Goal: Ask a question

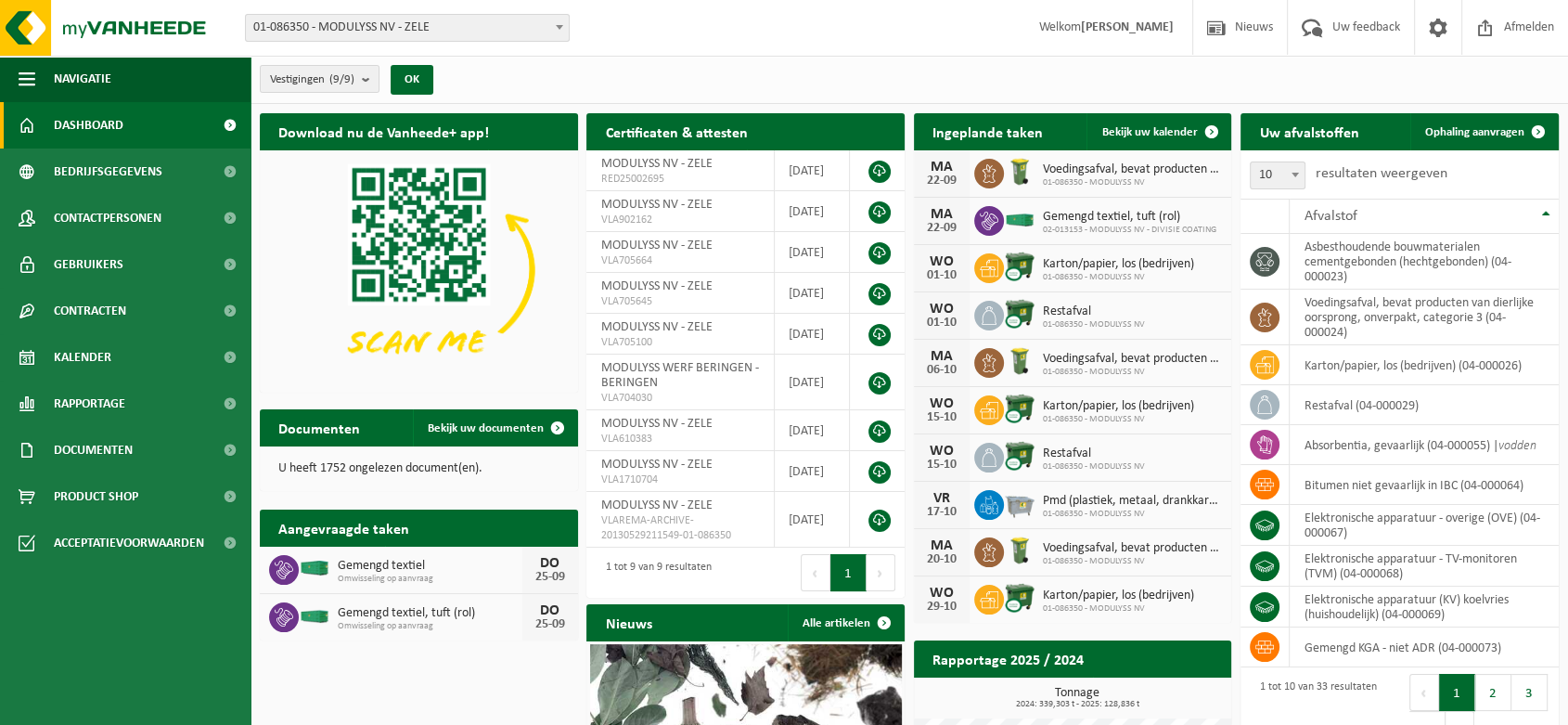
click at [366, 25] on span "01-086350 - MODULYSS NV - ZELE" at bounding box center [407, 27] width 323 height 26
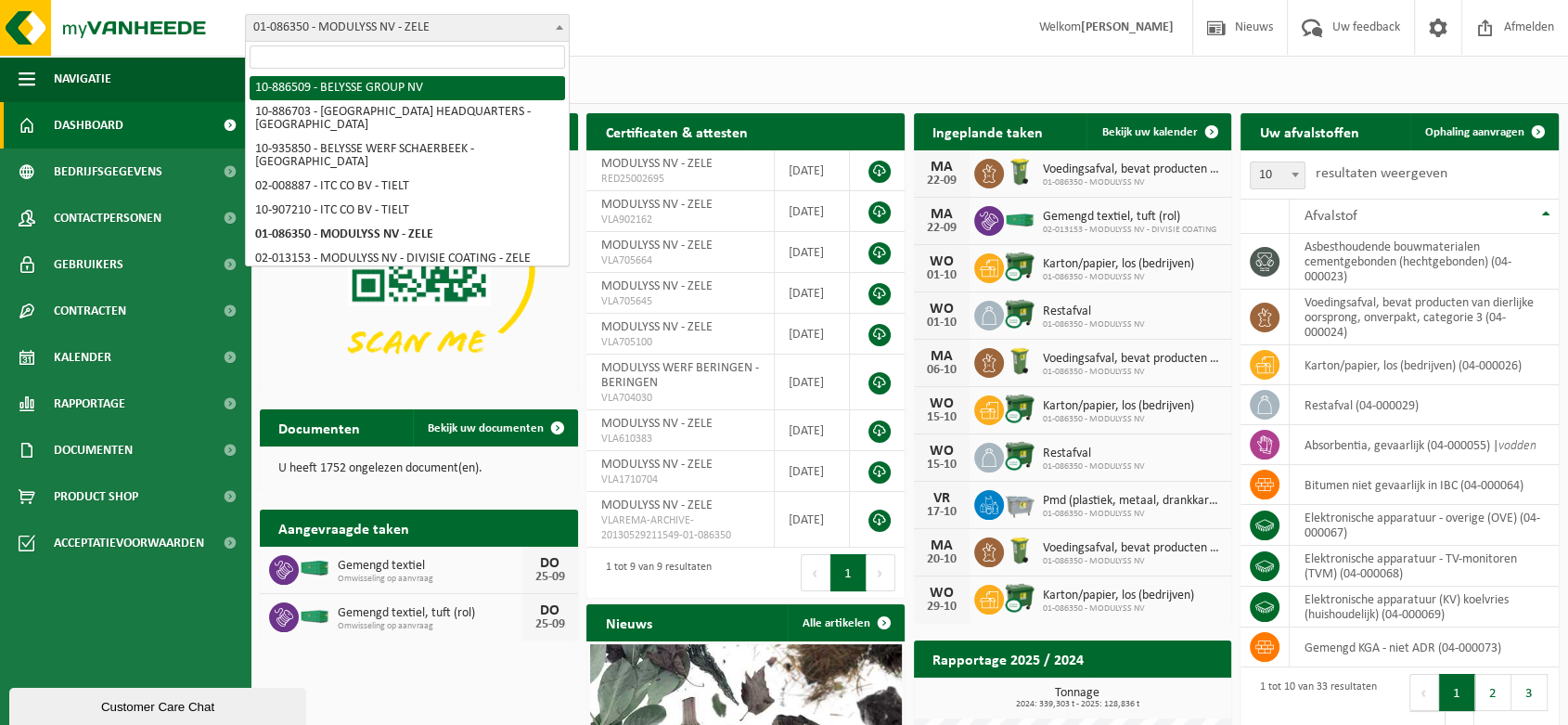
click at [405, 22] on span "01-086350 - MODULYSS NV - ZELE" at bounding box center [407, 27] width 323 height 26
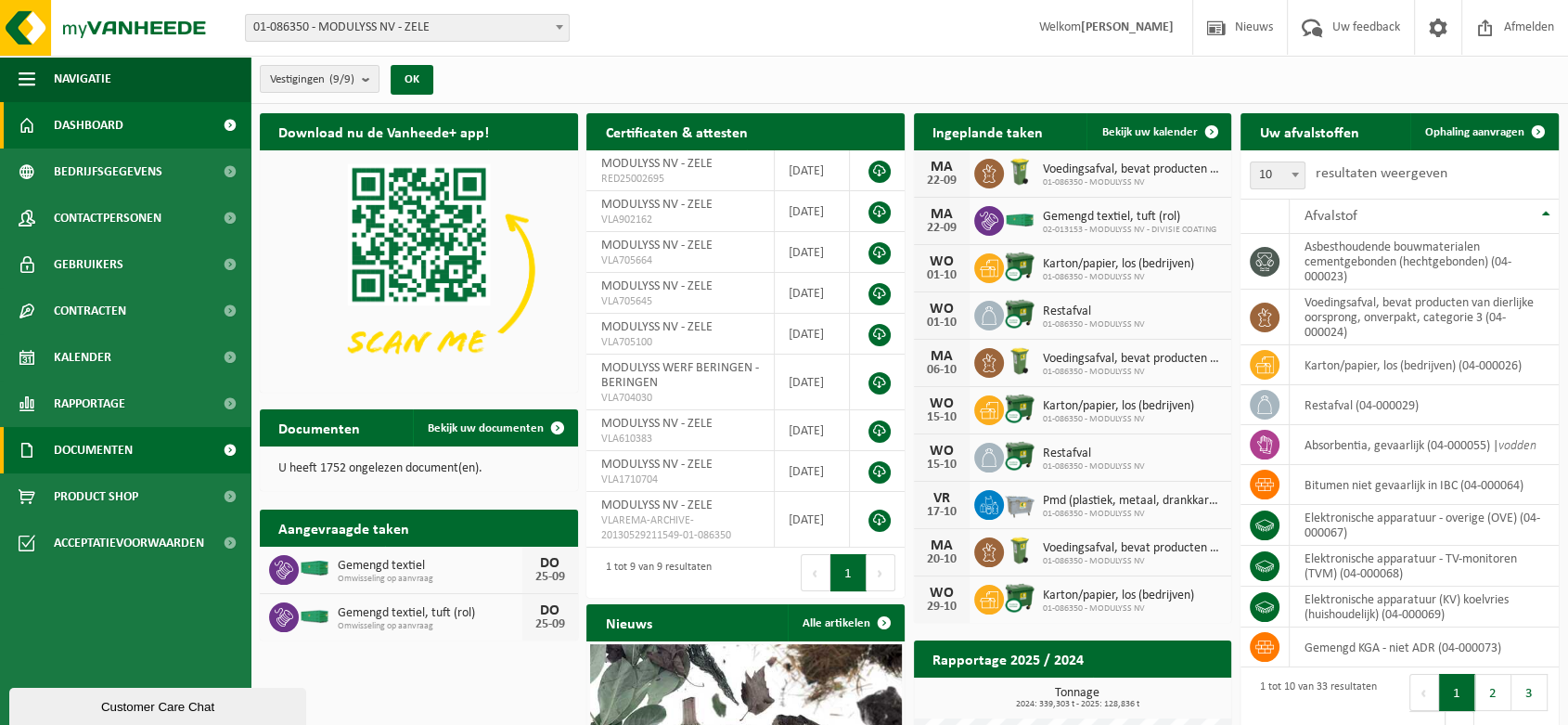
click at [99, 444] on span "Documenten" at bounding box center [92, 450] width 79 height 47
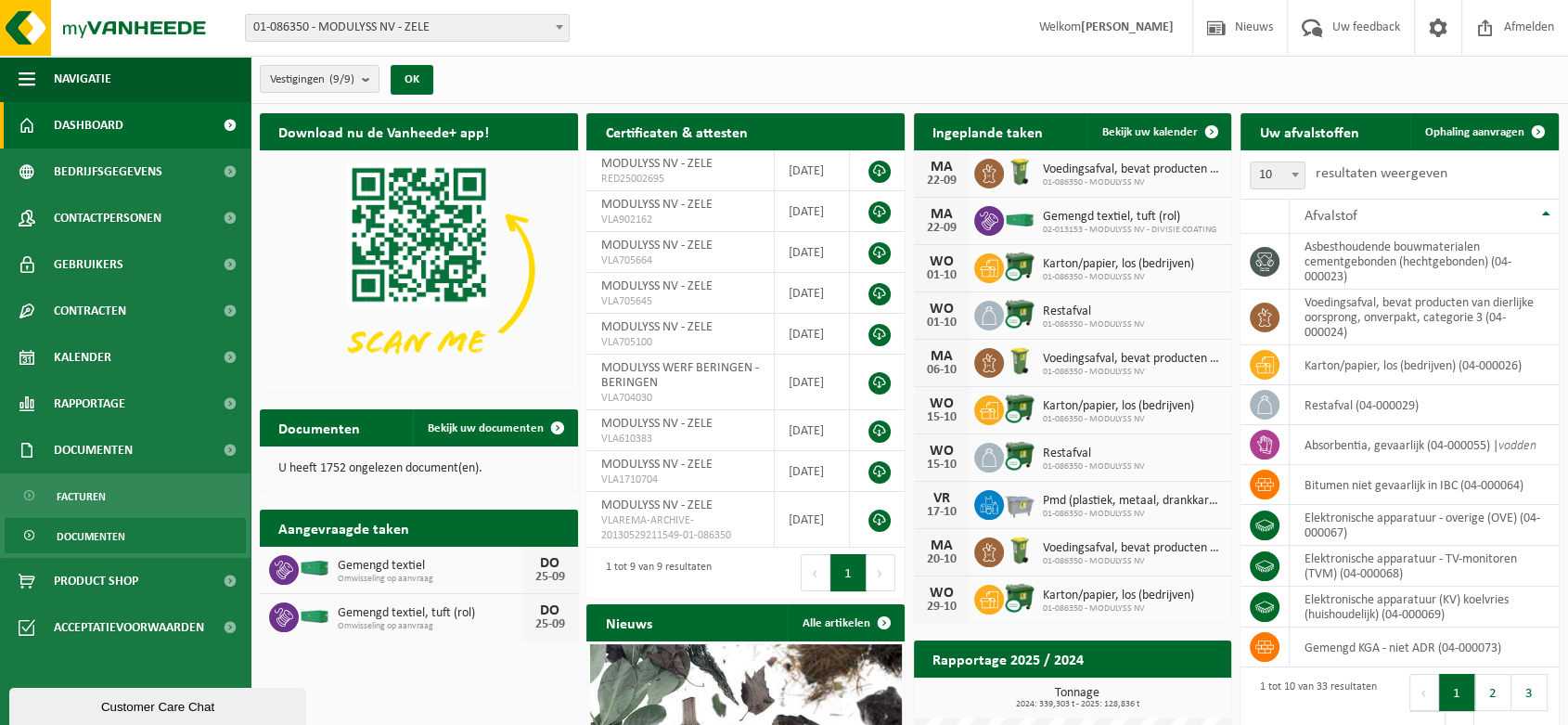
click at [95, 532] on span "Documenten" at bounding box center [90, 537] width 69 height 35
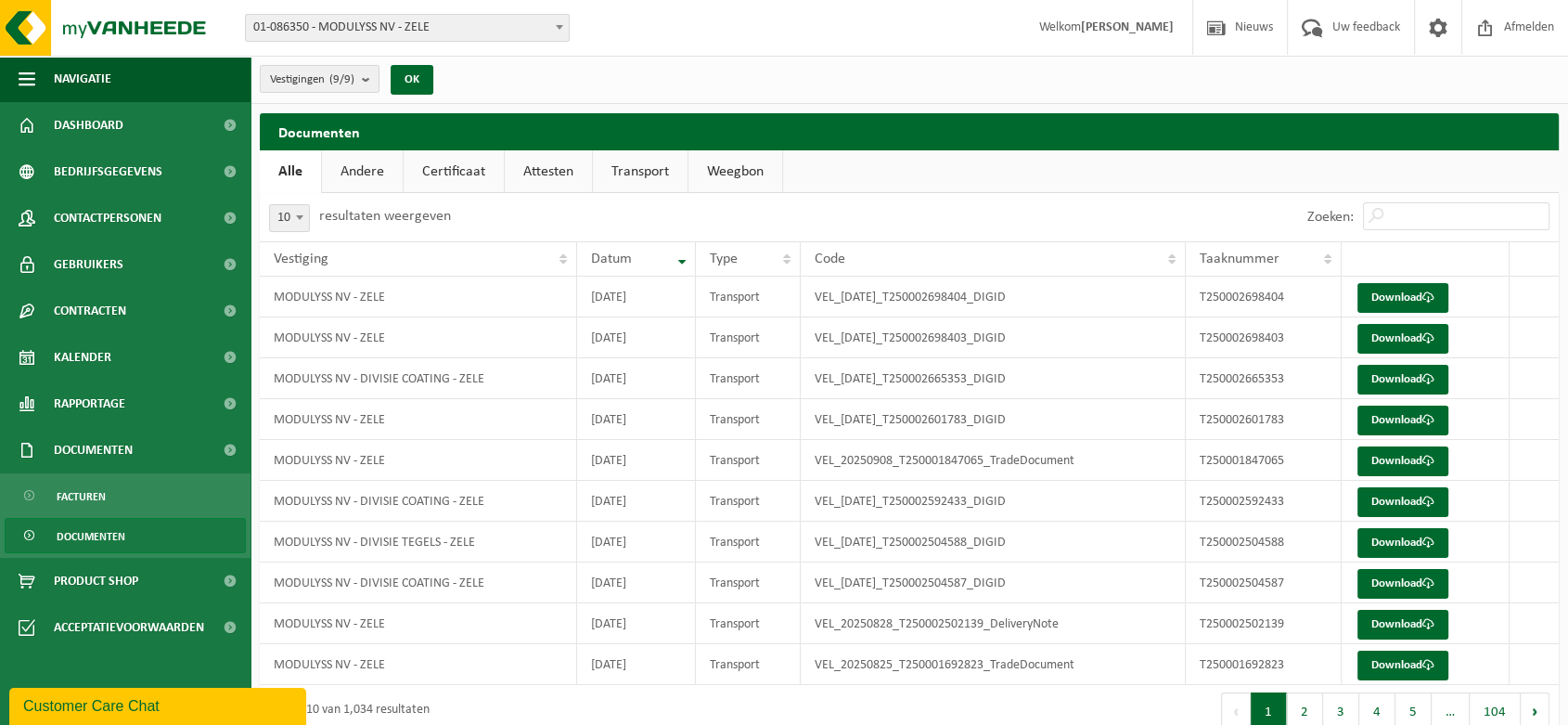
click at [105, 529] on span "Documenten" at bounding box center [90, 537] width 69 height 35
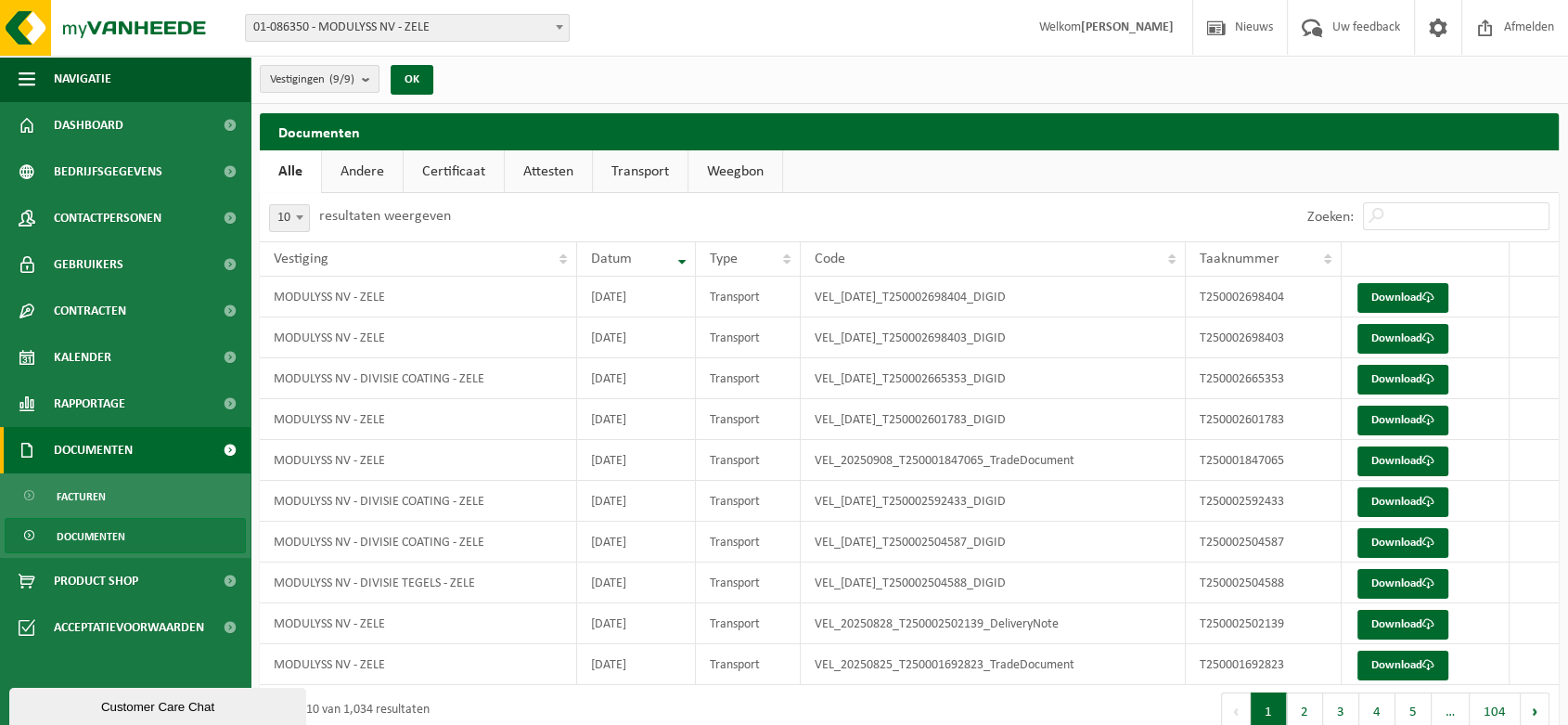
click at [95, 447] on span "Documenten" at bounding box center [92, 450] width 79 height 47
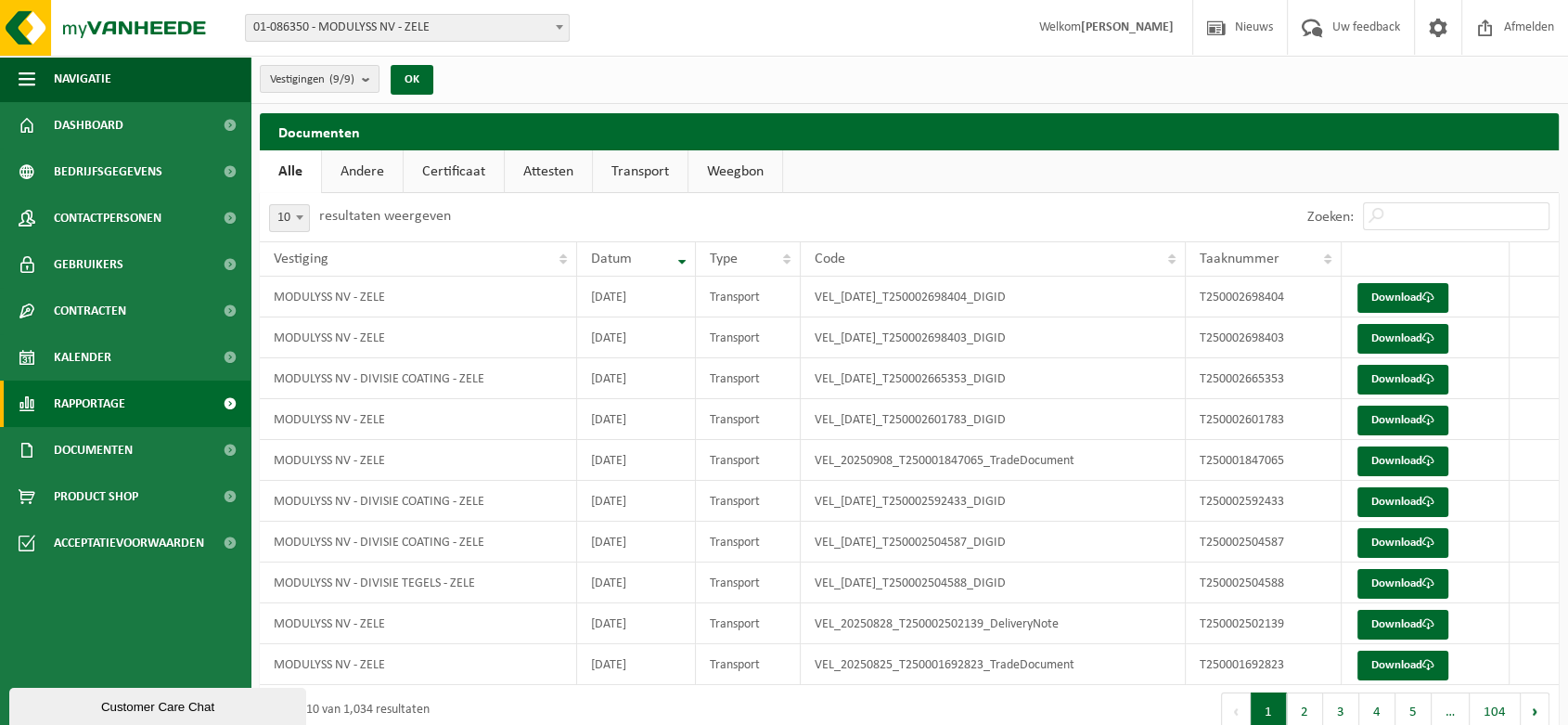
click at [95, 399] on span "Rapportage" at bounding box center [89, 404] width 72 height 47
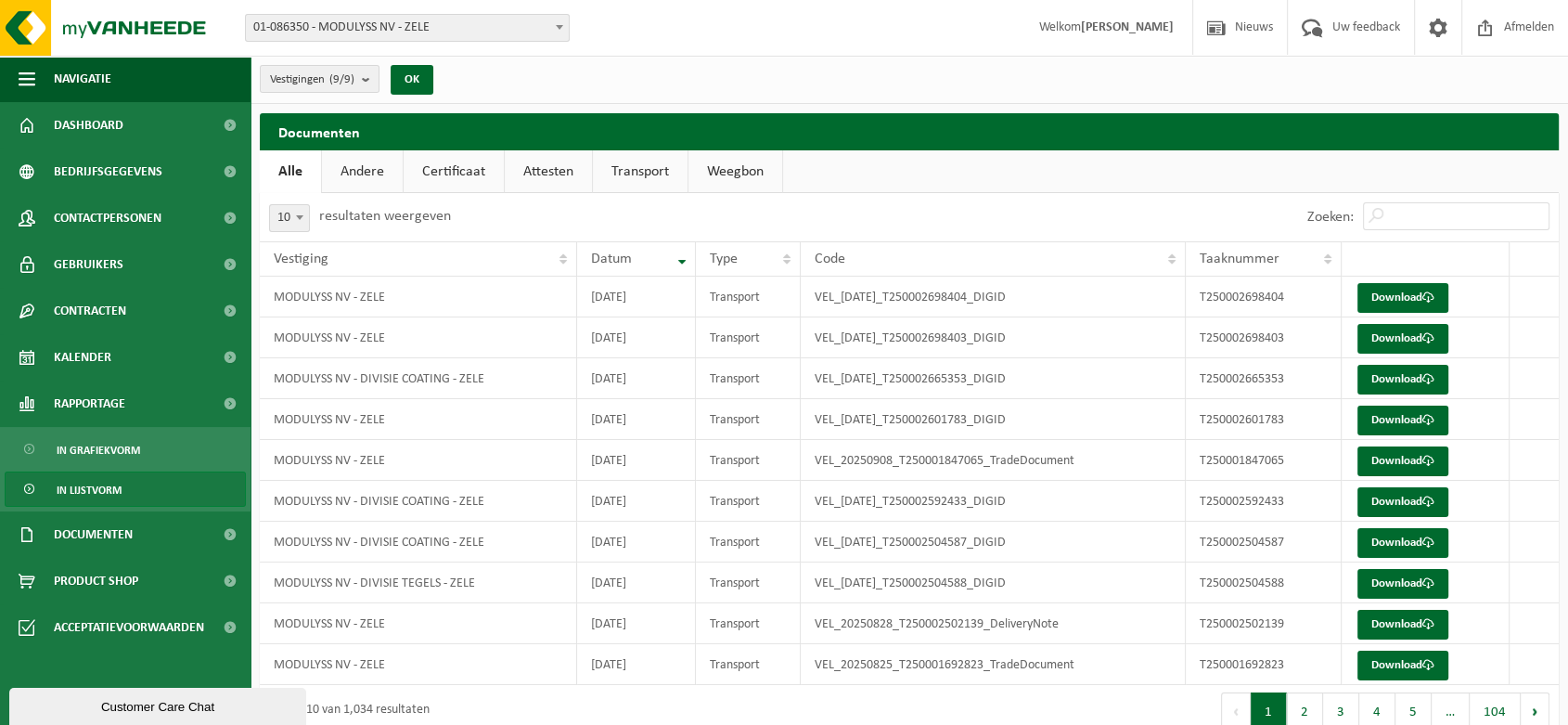
click at [90, 482] on span "In lijstvorm" at bounding box center [88, 490] width 65 height 35
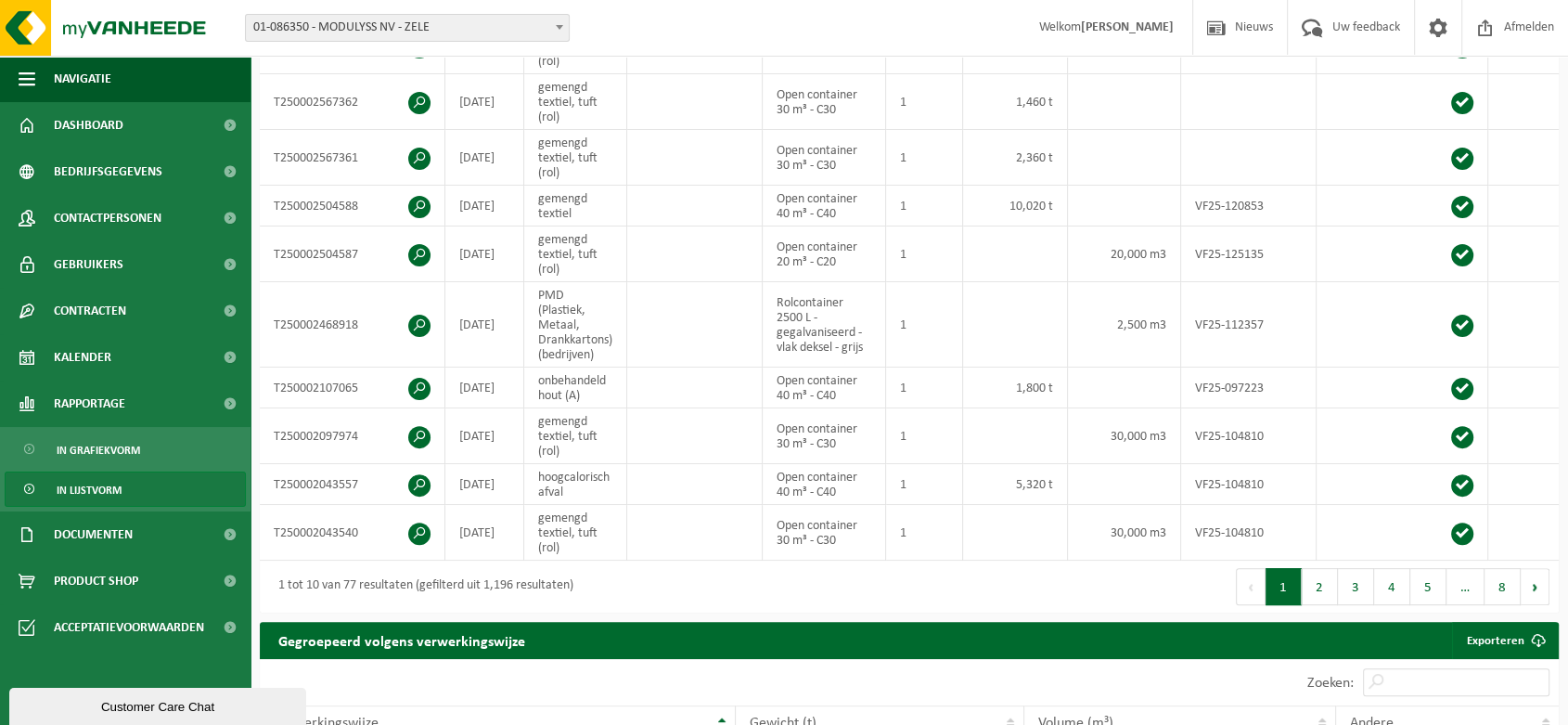
scroll to position [515, 0]
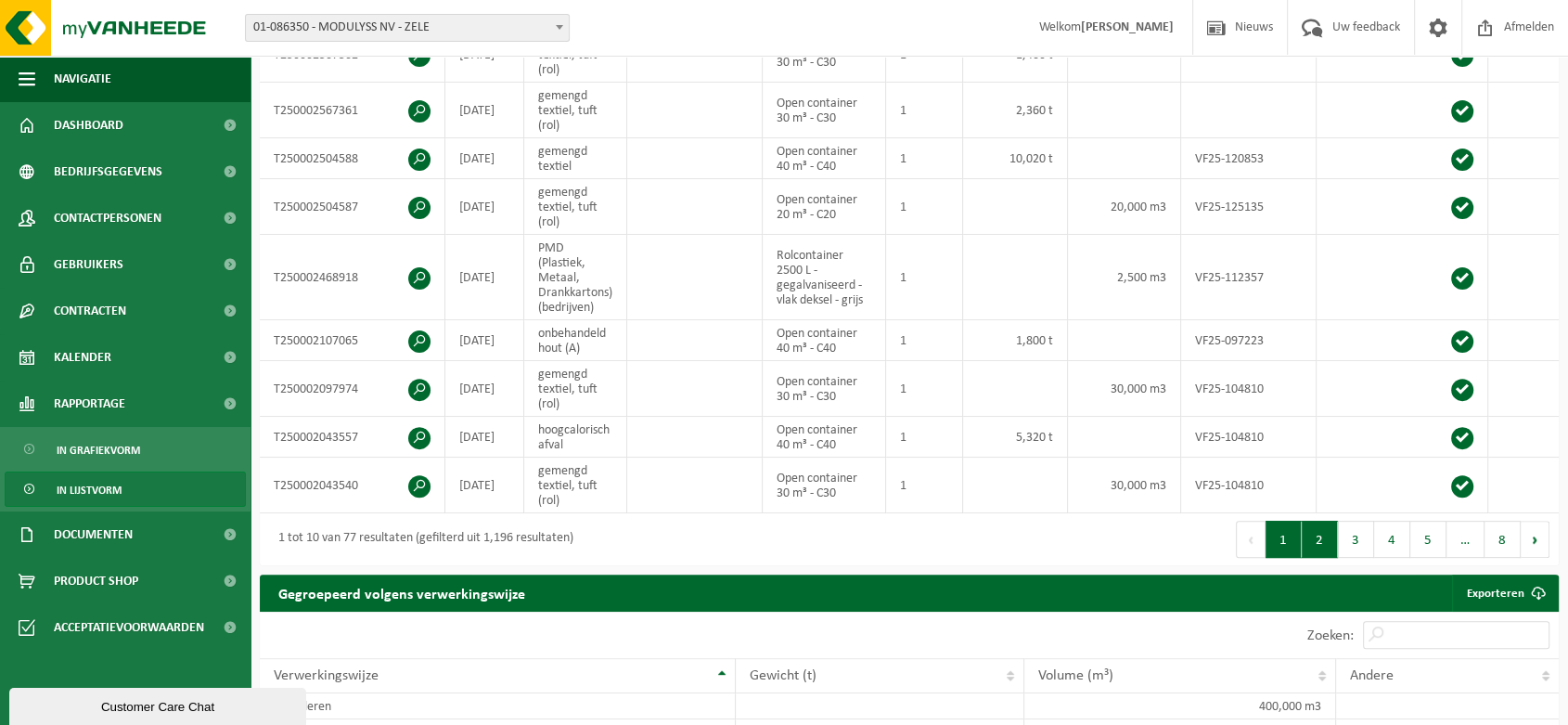
click at [1323, 541] on button "2" at bounding box center [1320, 539] width 36 height 37
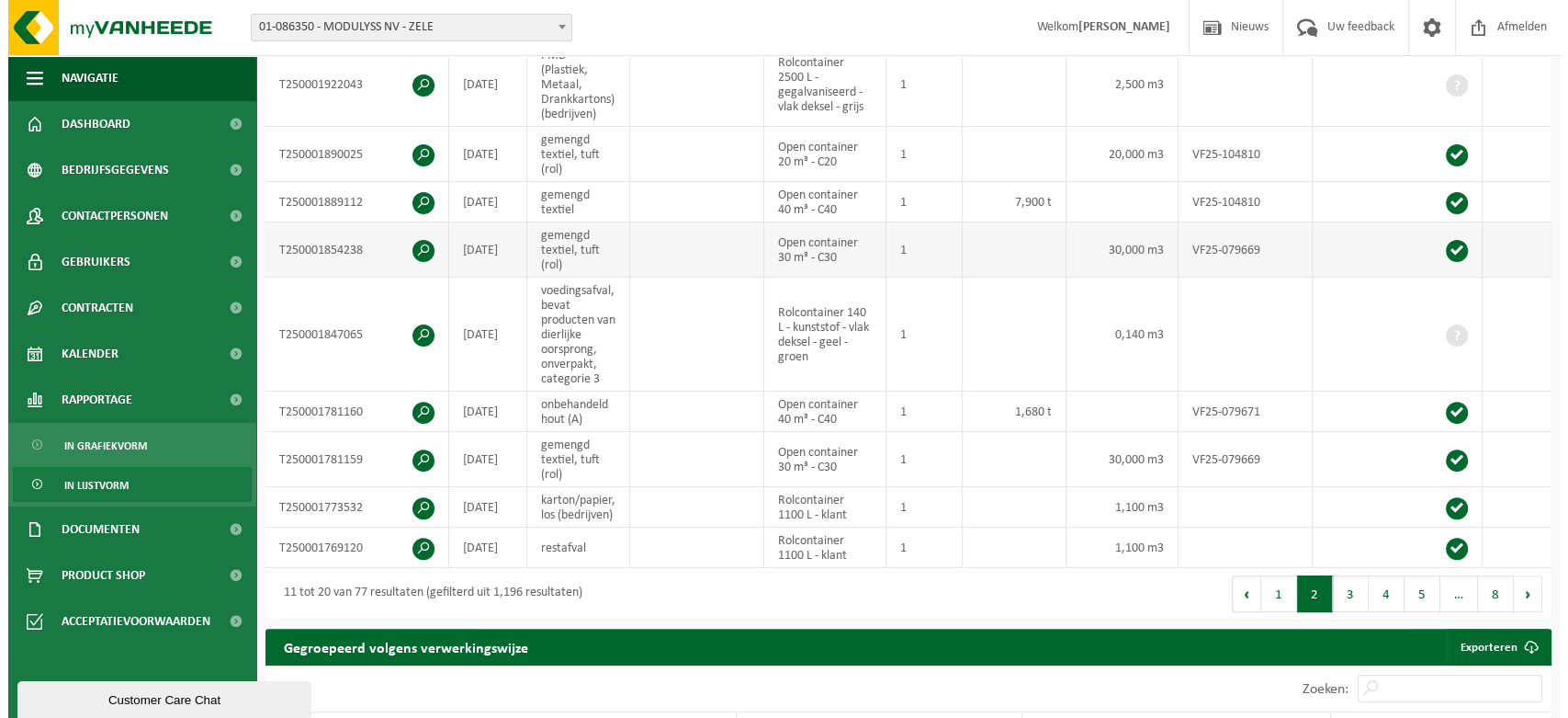
scroll to position [431, 0]
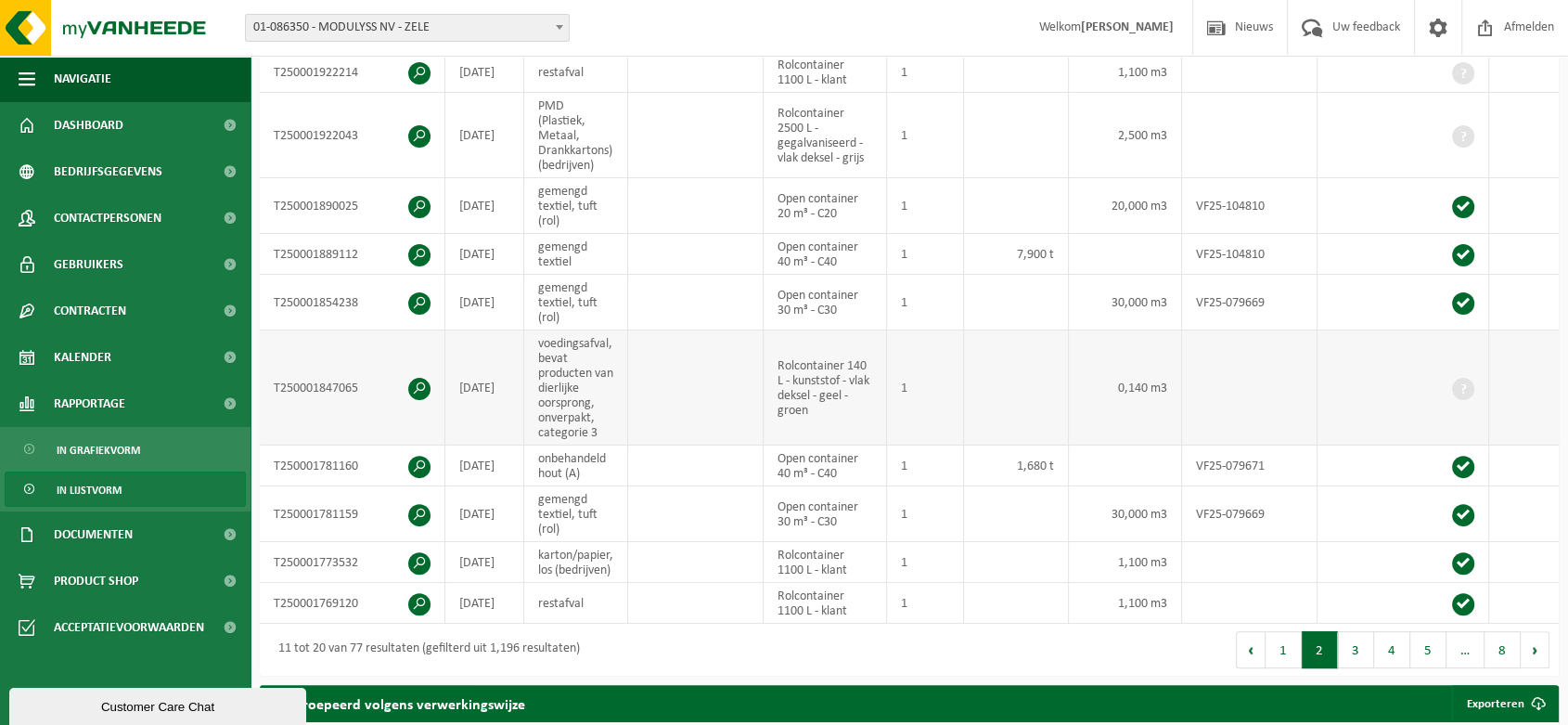
click at [565, 364] on td "voedingsafval, bevat producten van dierlijke oorsprong, onverpakt, categorie 3" at bounding box center [575, 387] width 104 height 115
click at [415, 378] on span at bounding box center [419, 388] width 22 height 22
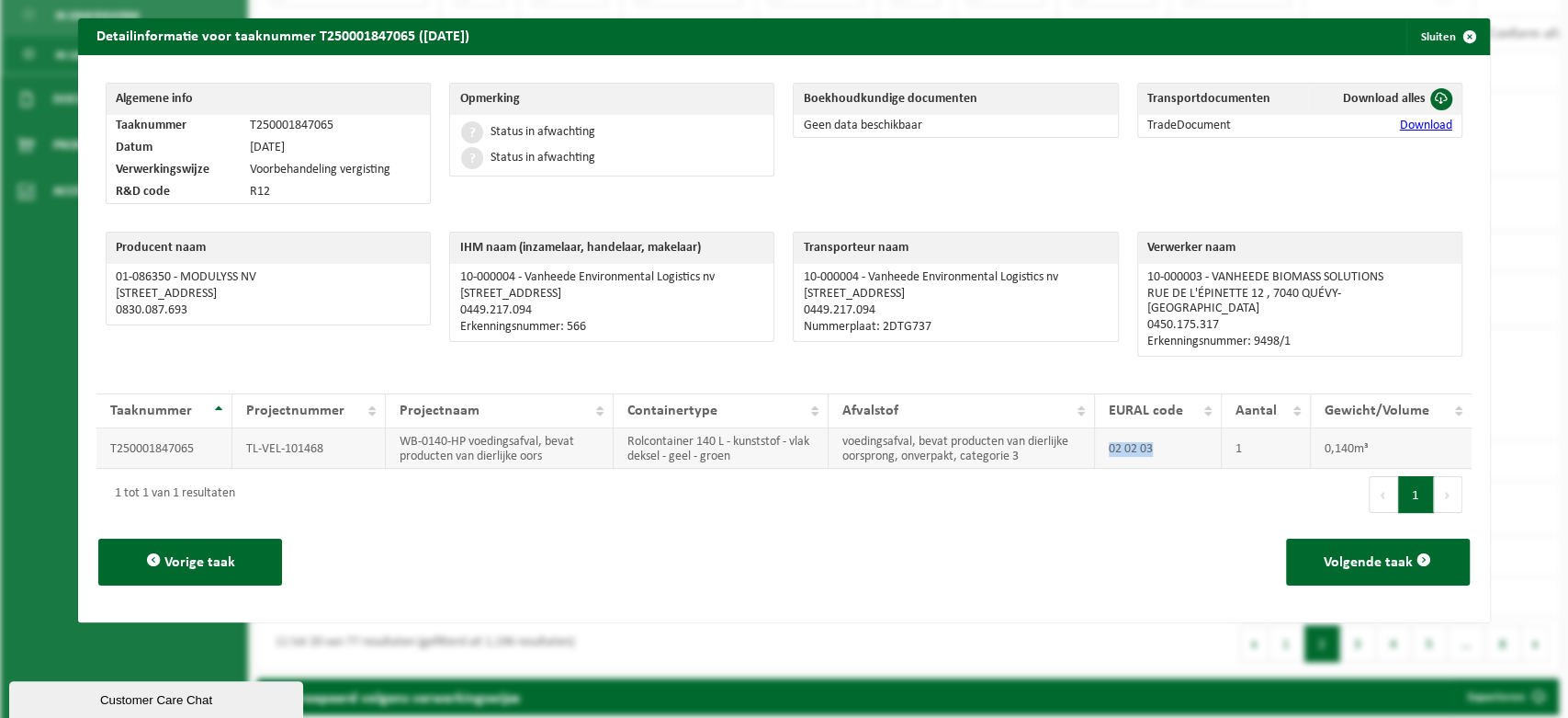
drag, startPoint x: 1156, startPoint y: 436, endPoint x: 1078, endPoint y: 436, distance: 78.0
click at [1078, 436] on tr "T250001847065 TL-VEL-101468 WB-0140-HP voedingsafval, bevat producten van dierl…" at bounding box center [783, 449] width 1375 height 40
copy tr "02 02 03"
click at [1418, 121] on link "Download" at bounding box center [1426, 125] width 53 height 13
click at [125, 701] on div "Customer Care Chat" at bounding box center [156, 700] width 266 height 13
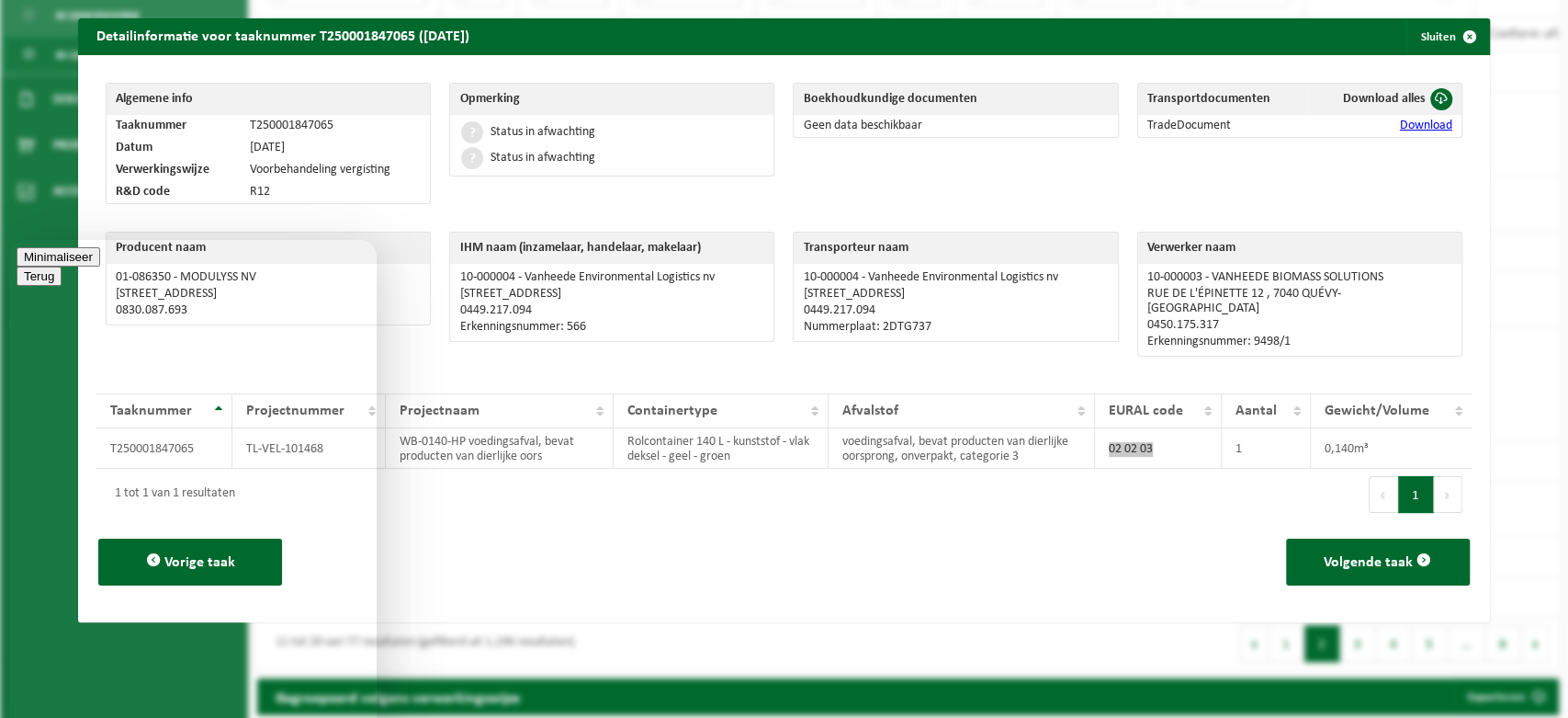
drag, startPoint x: 130, startPoint y: 359, endPoint x: 130, endPoint y: 383, distance: 24.0
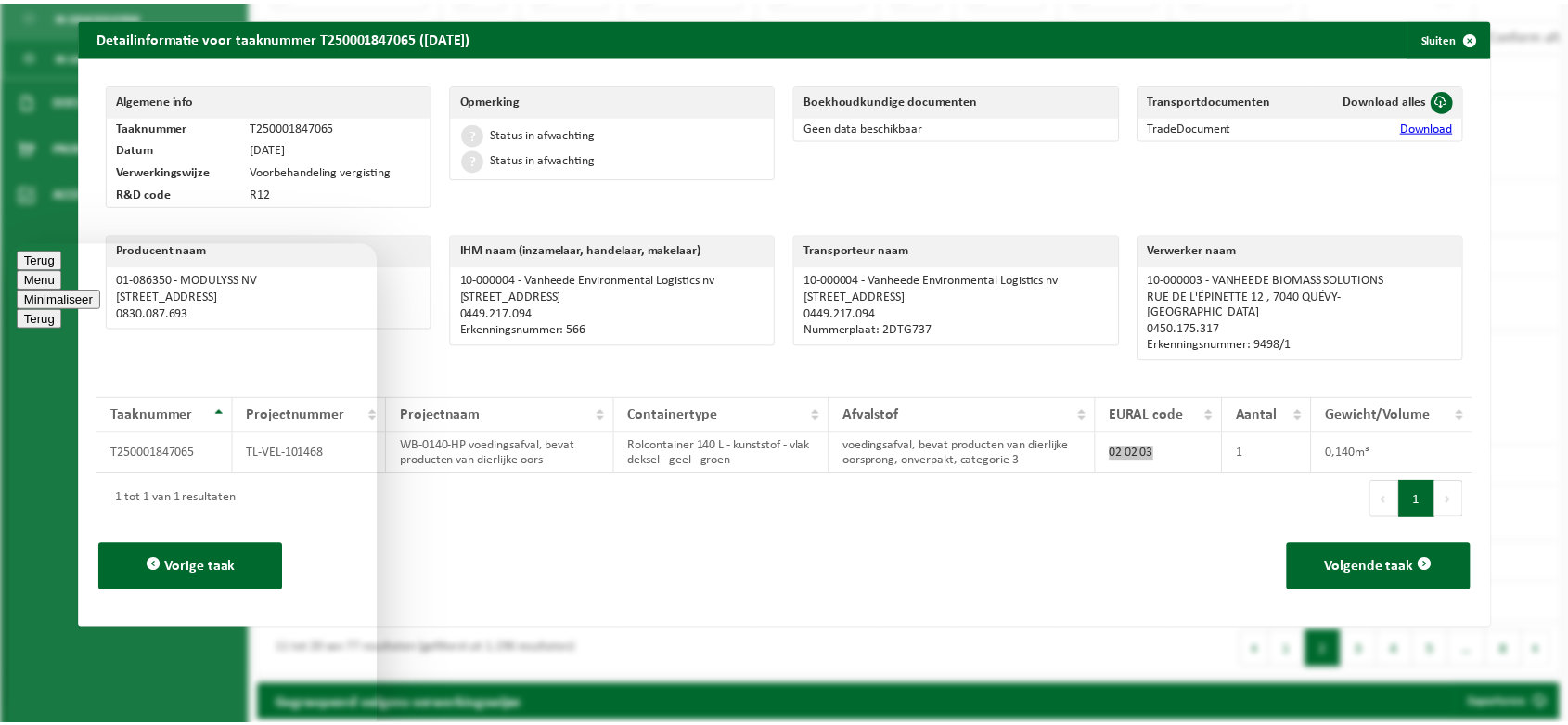
scroll to position [0, 0]
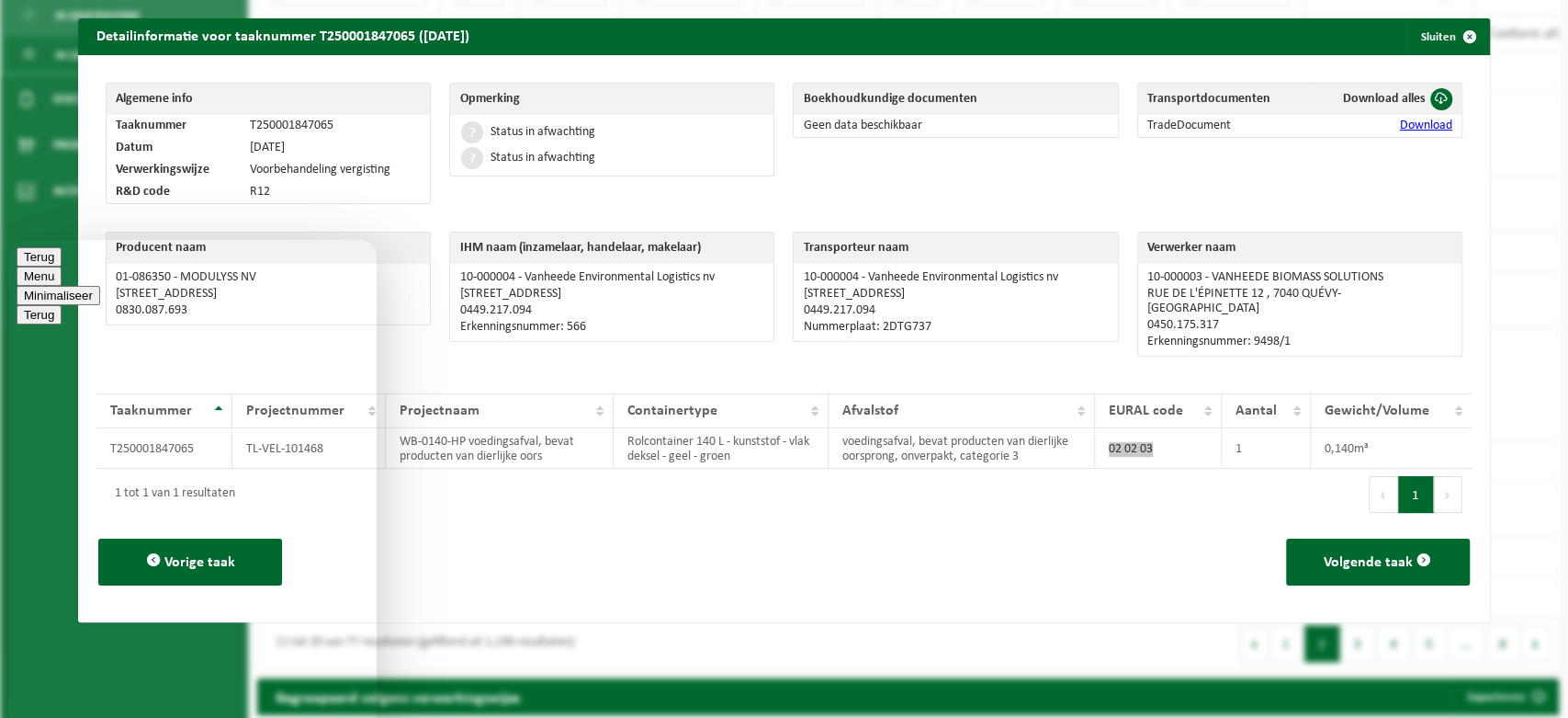
type textarea "Goeiemiddag, onder welke verwerkingscode wordt GFT afgevoerd in onze sites?"
click at [975, 500] on div "Eerste Vorige 1 Volgende Laatste" at bounding box center [1128, 495] width 687 height 52
click at [1146, 407] on th "EURAL code" at bounding box center [1159, 410] width 127 height 35
click at [1417, 37] on button "Sluiten" at bounding box center [1447, 37] width 82 height 37
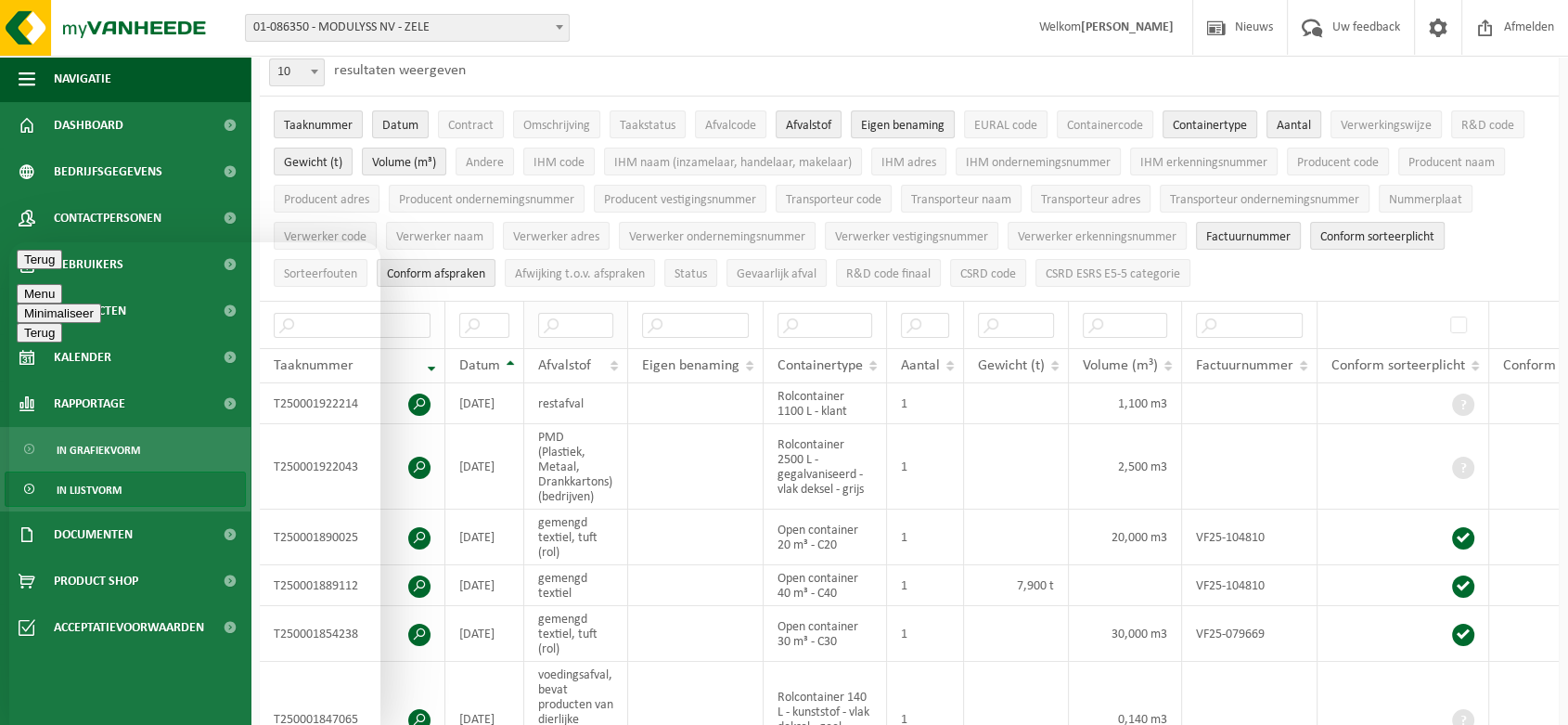
scroll to position [206, 0]
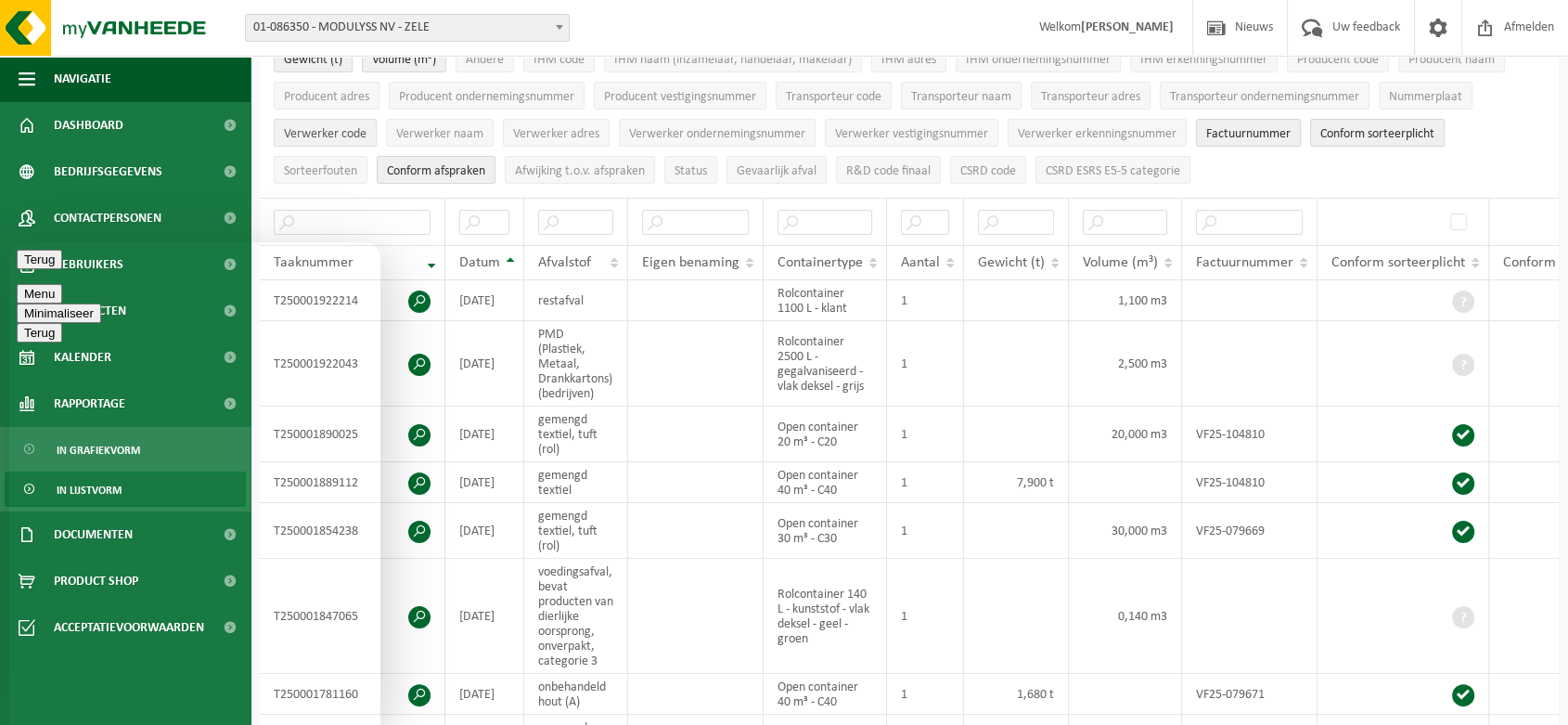
drag, startPoint x: 333, startPoint y: 124, endPoint x: 315, endPoint y: 125, distance: 18.0
click at [315, 127] on span "Verwerker code" at bounding box center [325, 134] width 82 height 14
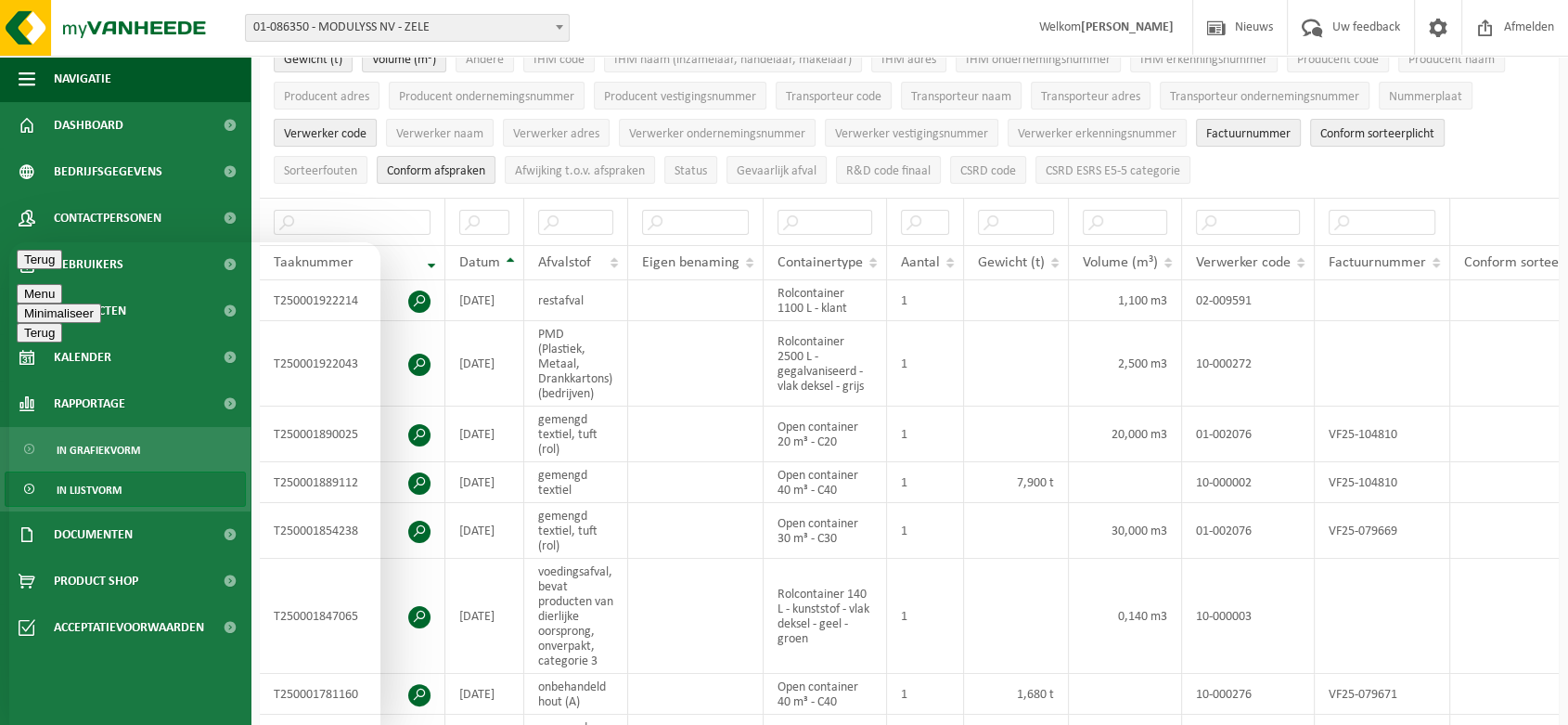
click at [314, 127] on span "Verwerker code" at bounding box center [325, 134] width 82 height 14
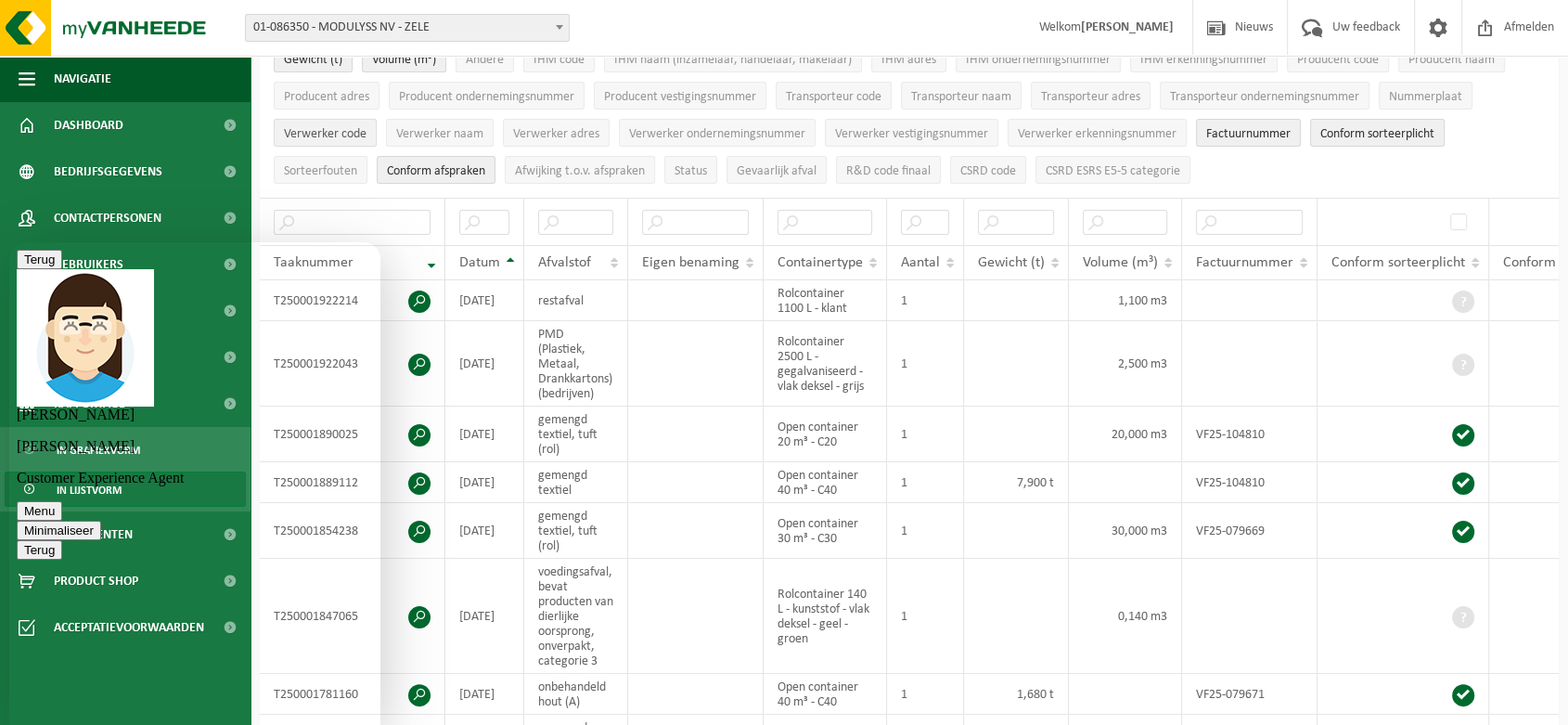
click at [314, 127] on span "Verwerker code" at bounding box center [325, 134] width 82 height 14
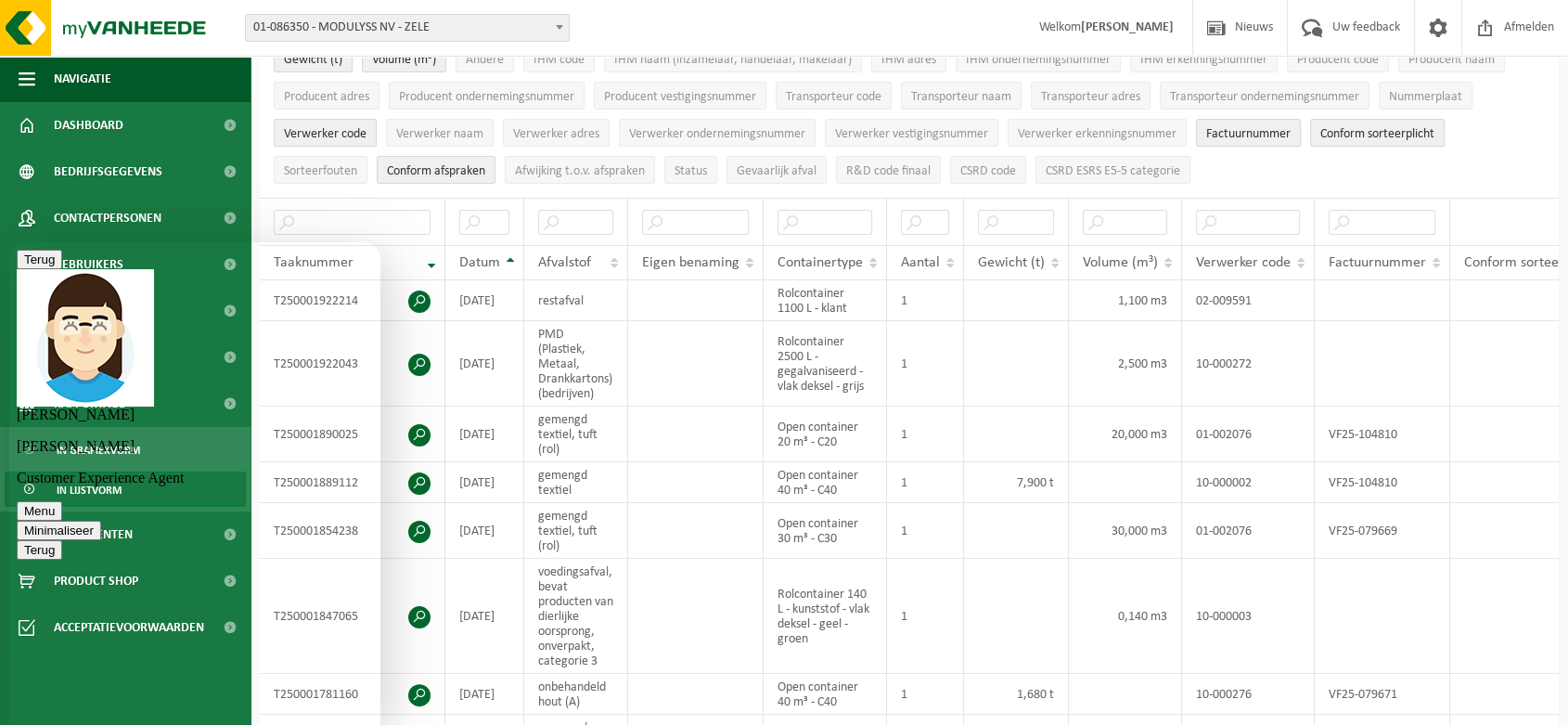
click at [314, 127] on span "Verwerker code" at bounding box center [325, 134] width 82 height 14
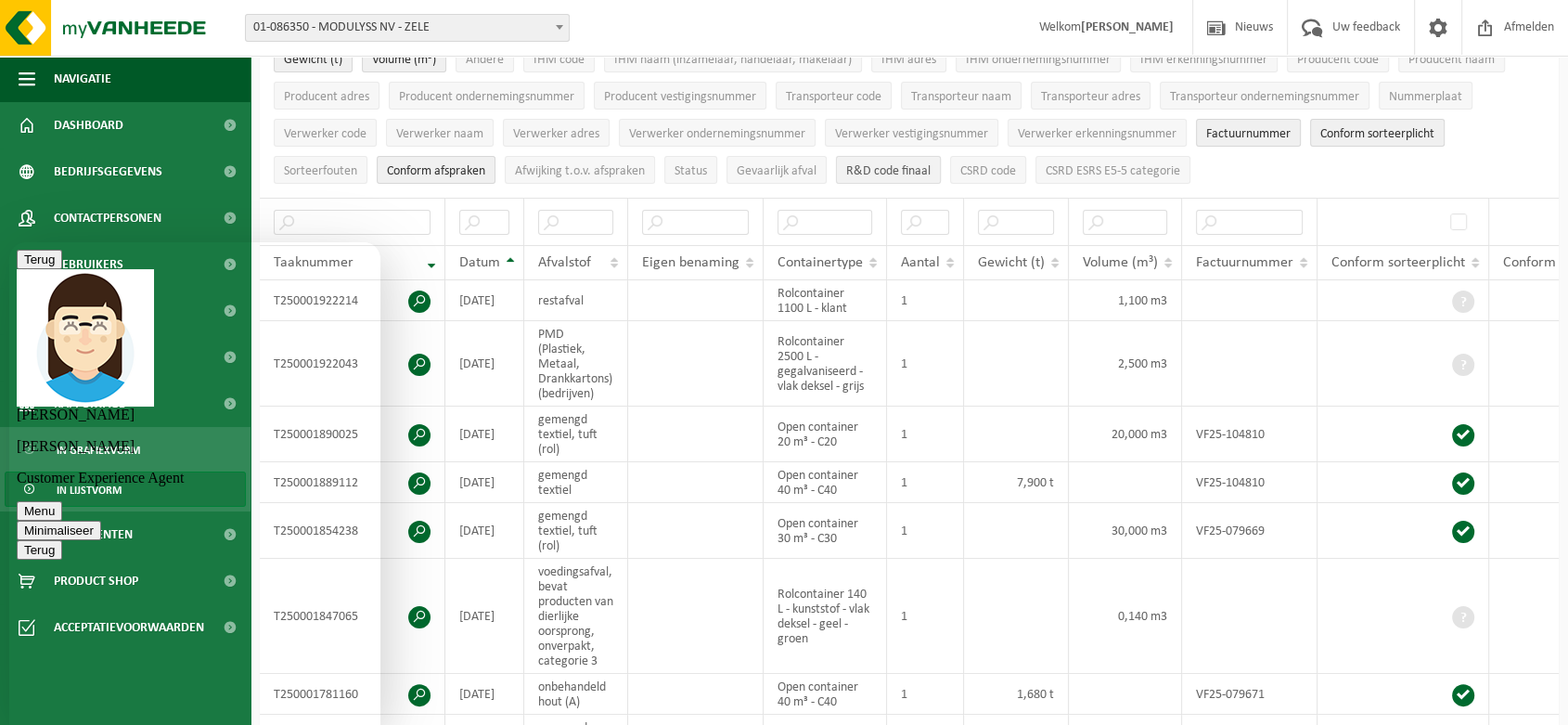
click at [879, 166] on span "R&D code finaal" at bounding box center [888, 171] width 84 height 14
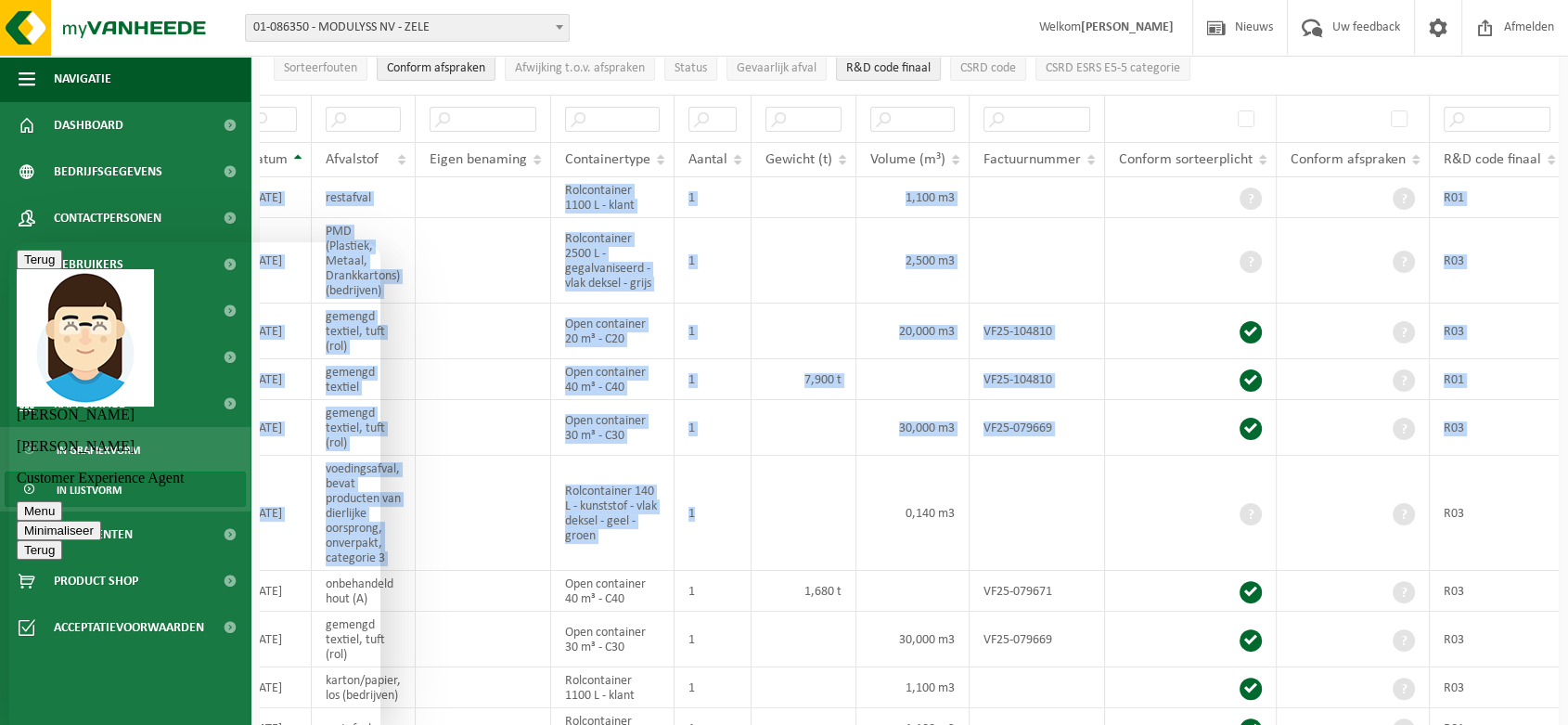
scroll to position [0, 214]
drag, startPoint x: 1029, startPoint y: 497, endPoint x: 1566, endPoint y: 453, distance: 538.8
click at [1567, 415] on html "Vestiging: 10-886509 - BELYSSE GROUP [GEOGRAPHIC_DATA] 10-886703 - [GEOGRAPHIC_…" at bounding box center [784, 53] width 1568 height 725
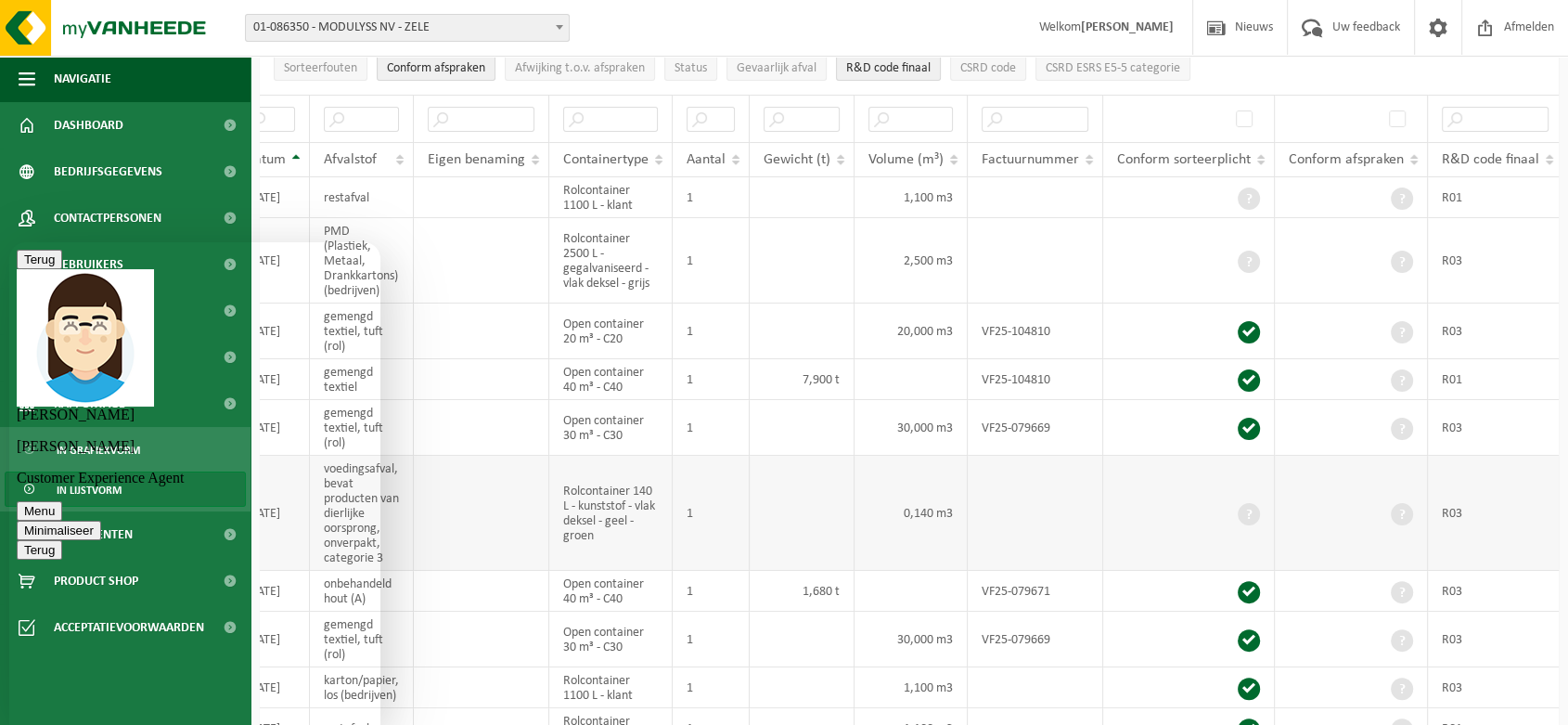
click at [607, 501] on td "Rolcontainer 140 L - kunststof - vlak deksel - geel - groen" at bounding box center [610, 513] width 123 height 115
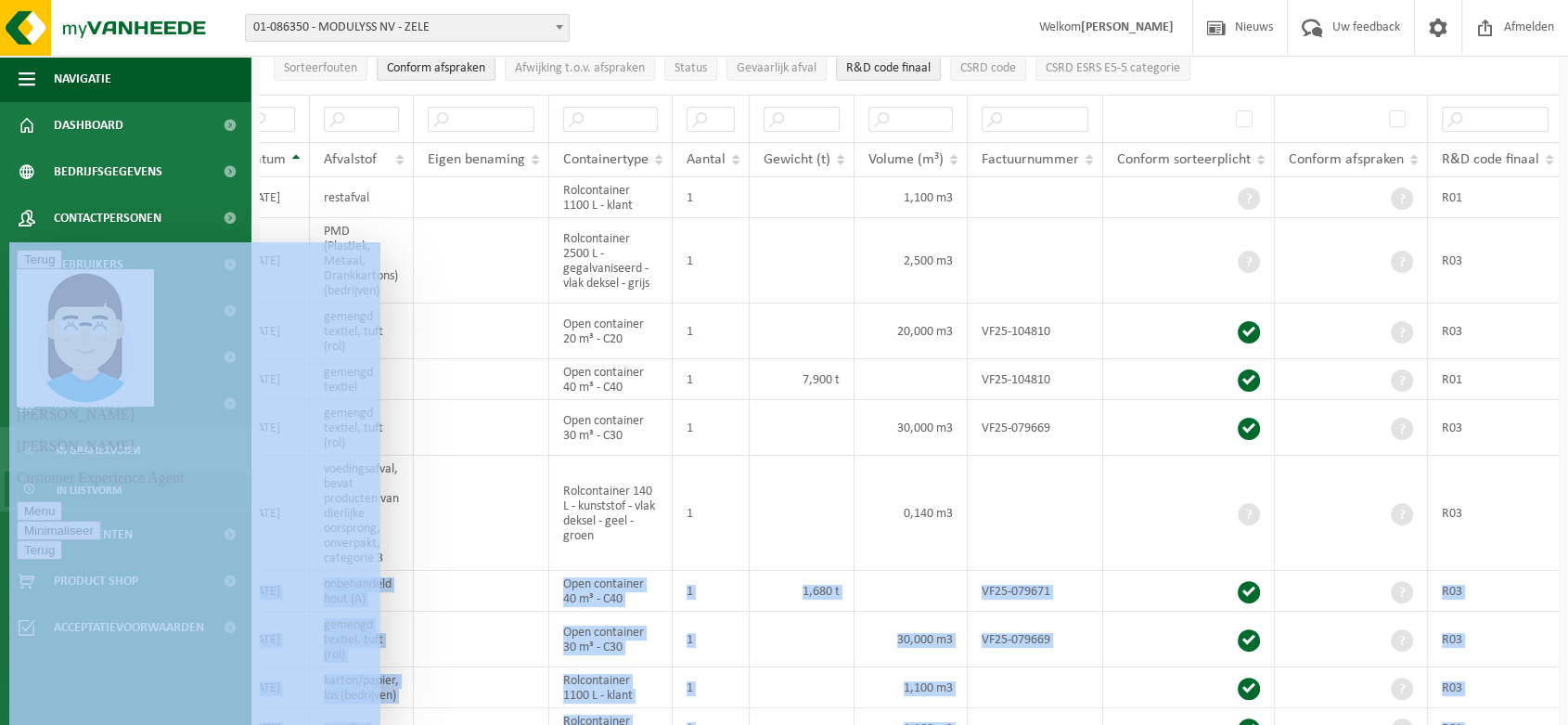
scroll to position [0, 111]
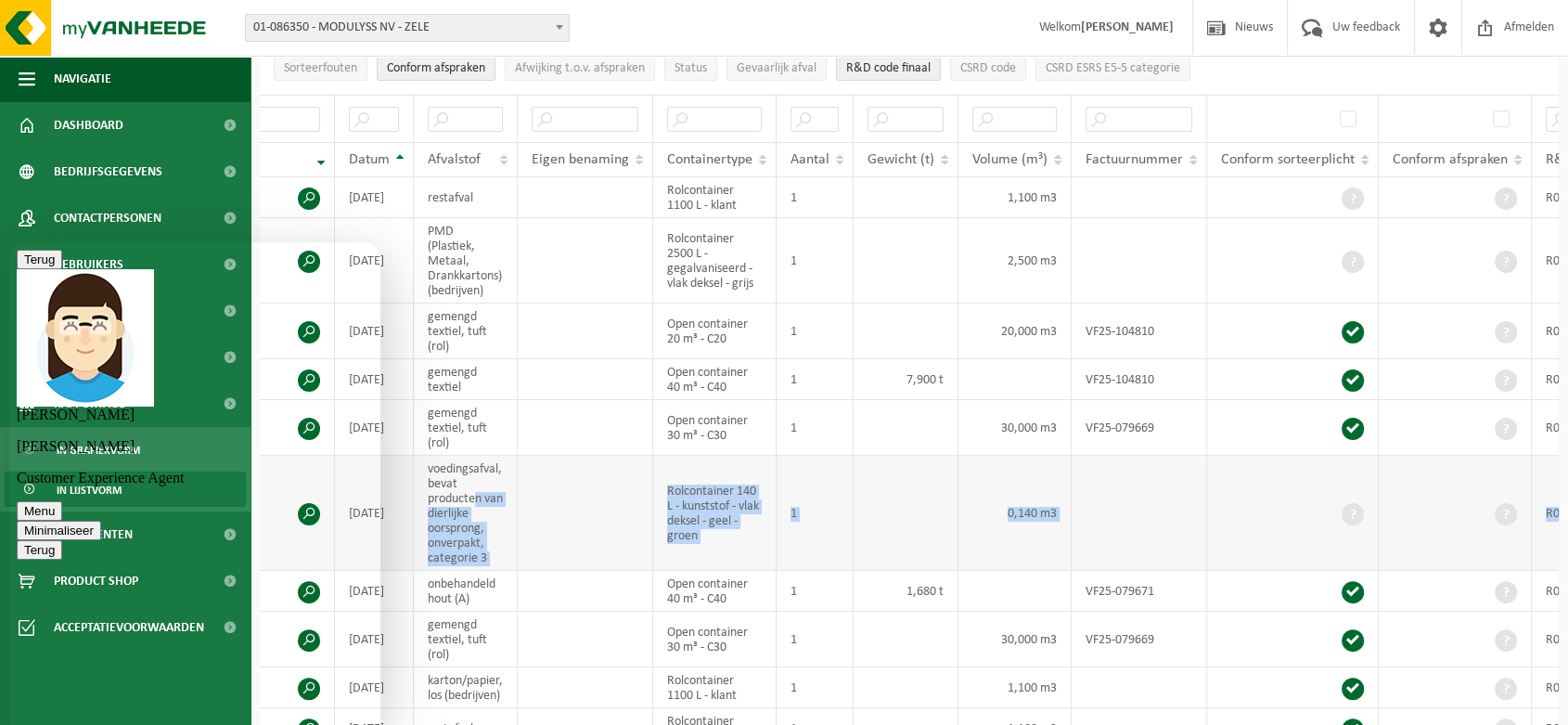
drag, startPoint x: 1496, startPoint y: 497, endPoint x: 475, endPoint y: 494, distance: 1021.0
click at [475, 494] on tr "T250001847065 [DATE] voedingsafval, bevat producten van dierlijke oorsprong, on…" at bounding box center [907, 513] width 1517 height 115
click at [1217, 499] on td at bounding box center [1292, 513] width 172 height 115
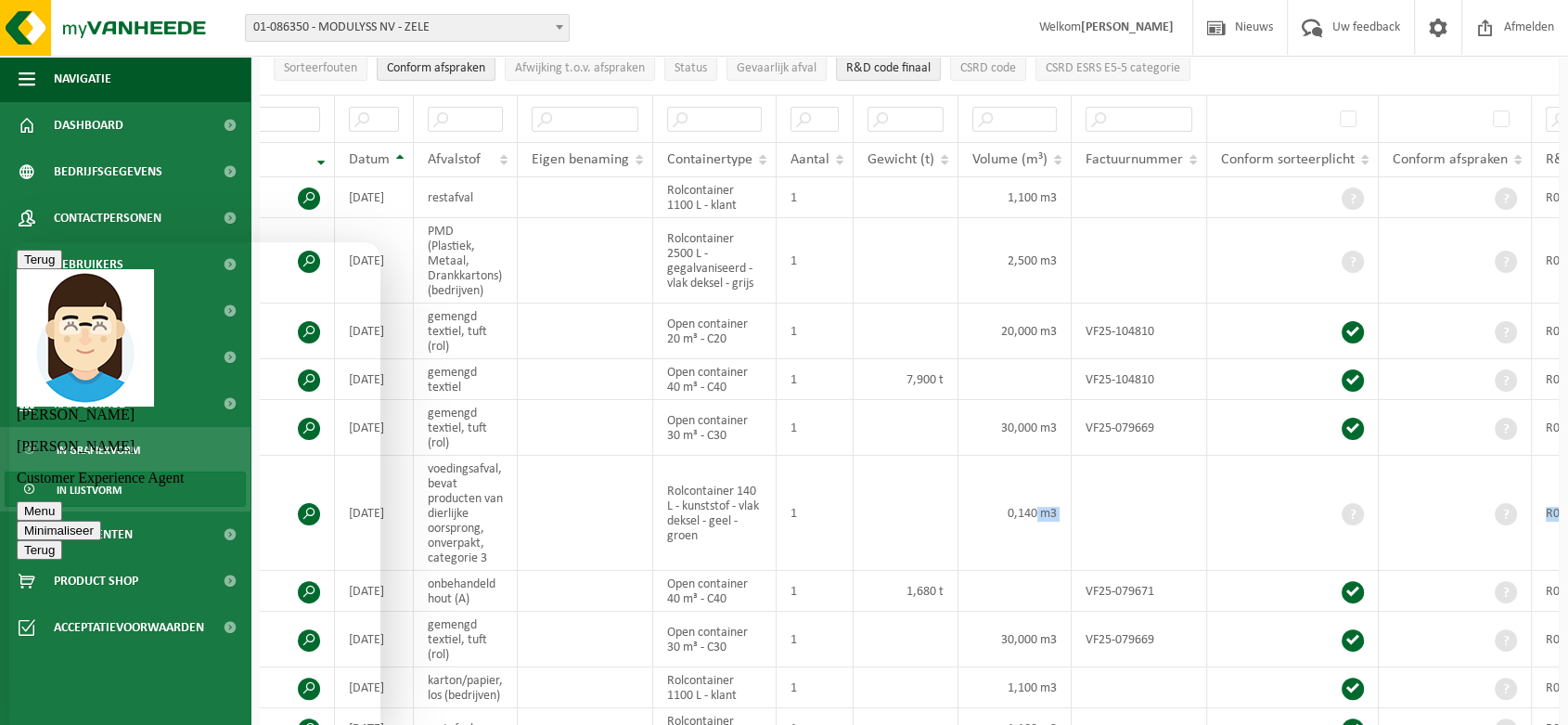
scroll to position [0, 214]
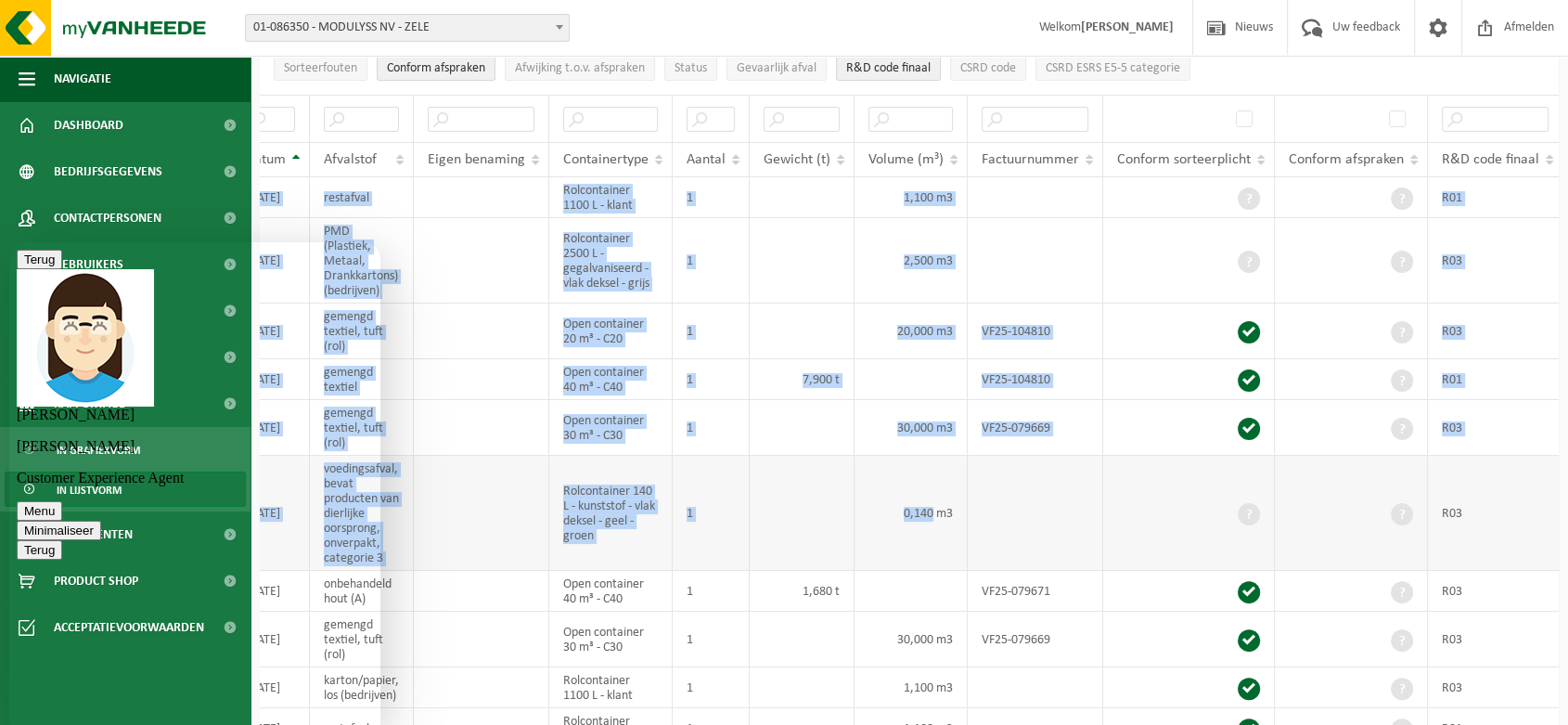
drag, startPoint x: 1033, startPoint y: 503, endPoint x: 1495, endPoint y: 502, distance: 462.0
click at [1567, 415] on html "Vestiging: 10-886509 - BELYSSE GROUP [GEOGRAPHIC_DATA] 10-886703 - [GEOGRAPHIC_…" at bounding box center [784, 53] width 1568 height 725
click at [1489, 502] on td "R03" at bounding box center [1495, 513] width 135 height 115
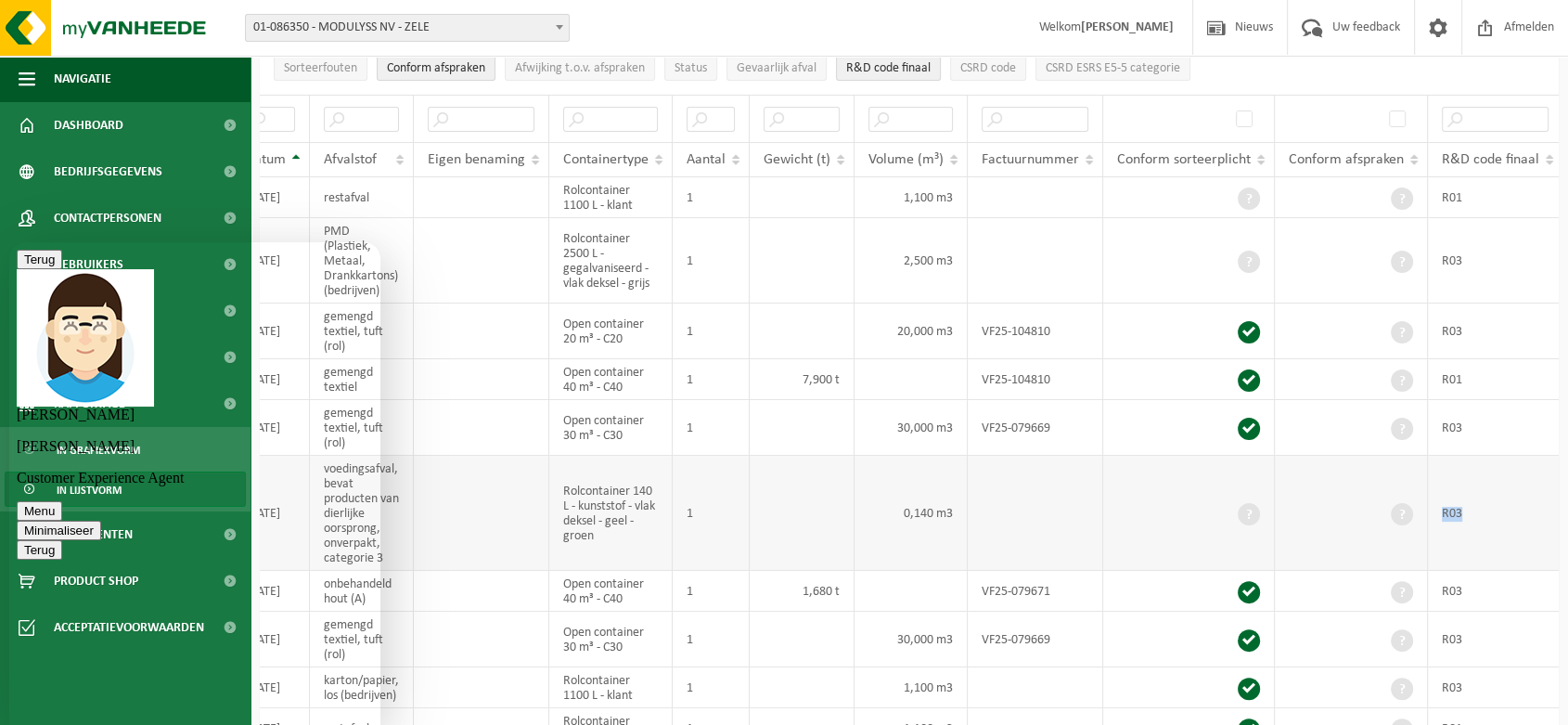
drag, startPoint x: 1470, startPoint y: 503, endPoint x: 1421, endPoint y: 503, distance: 49.0
click at [1421, 503] on tr "T250001847065 [DATE] voedingsafval, bevat producten van dierlijke oorsprong, on…" at bounding box center [803, 513] width 1517 height 115
copy tr "R03"
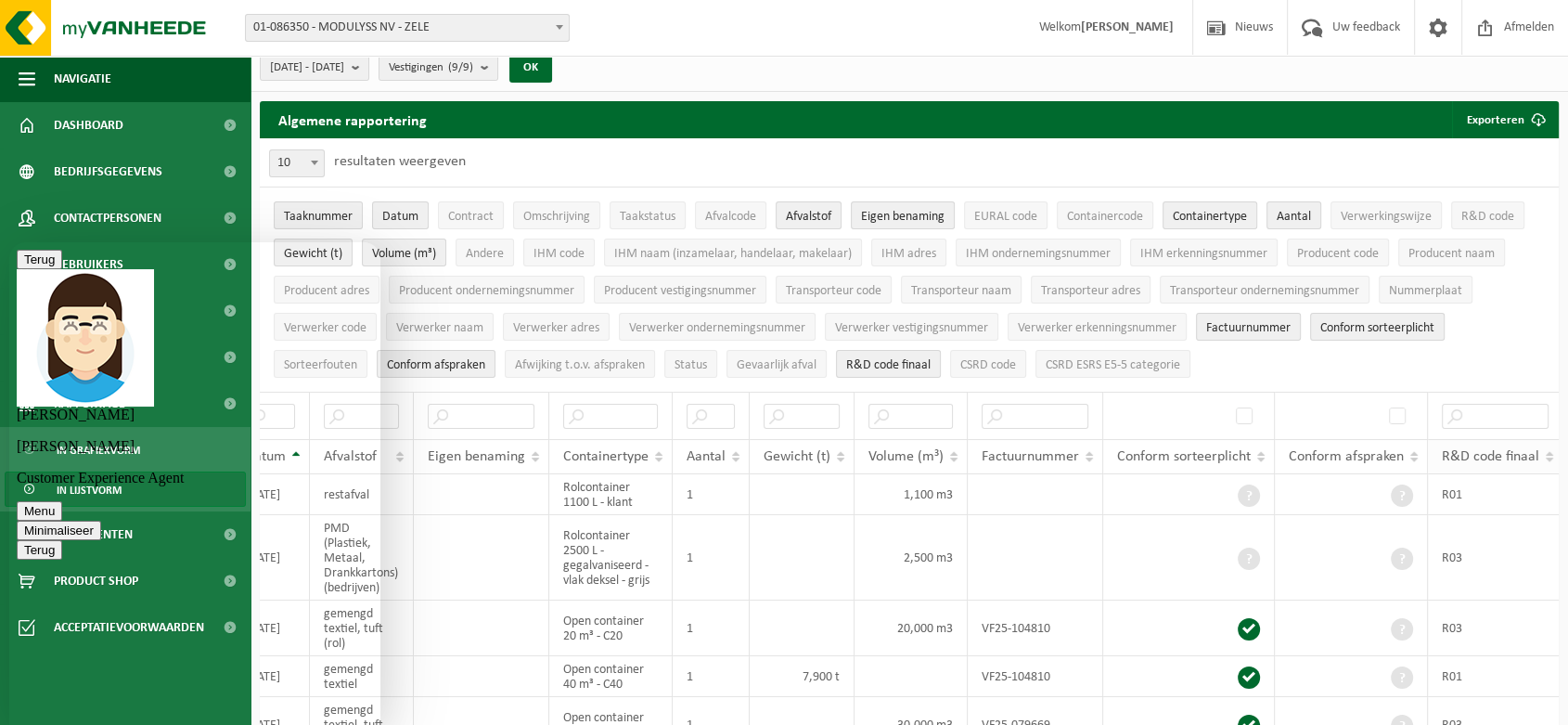
scroll to position [0, 0]
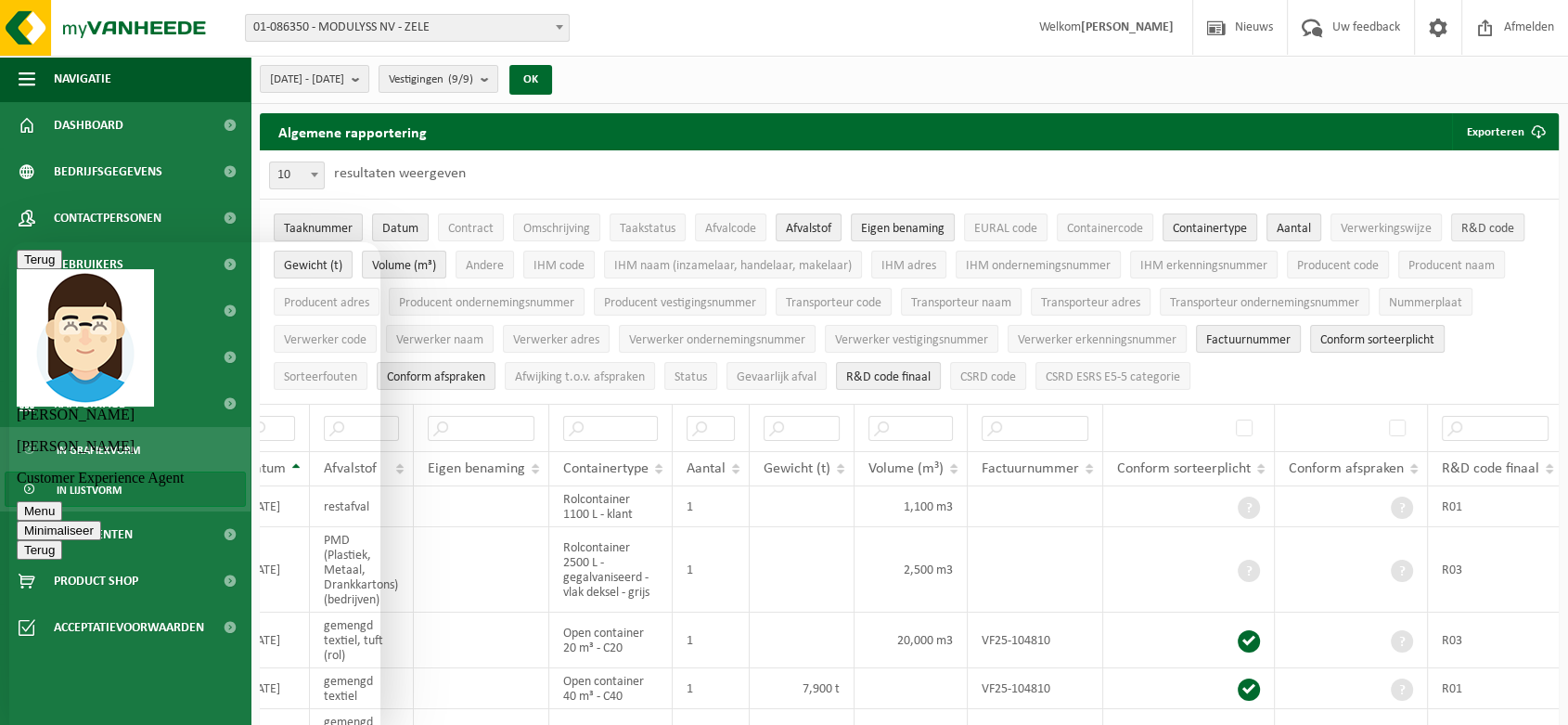
click at [1496, 220] on button "R&D code" at bounding box center [1488, 227] width 74 height 28
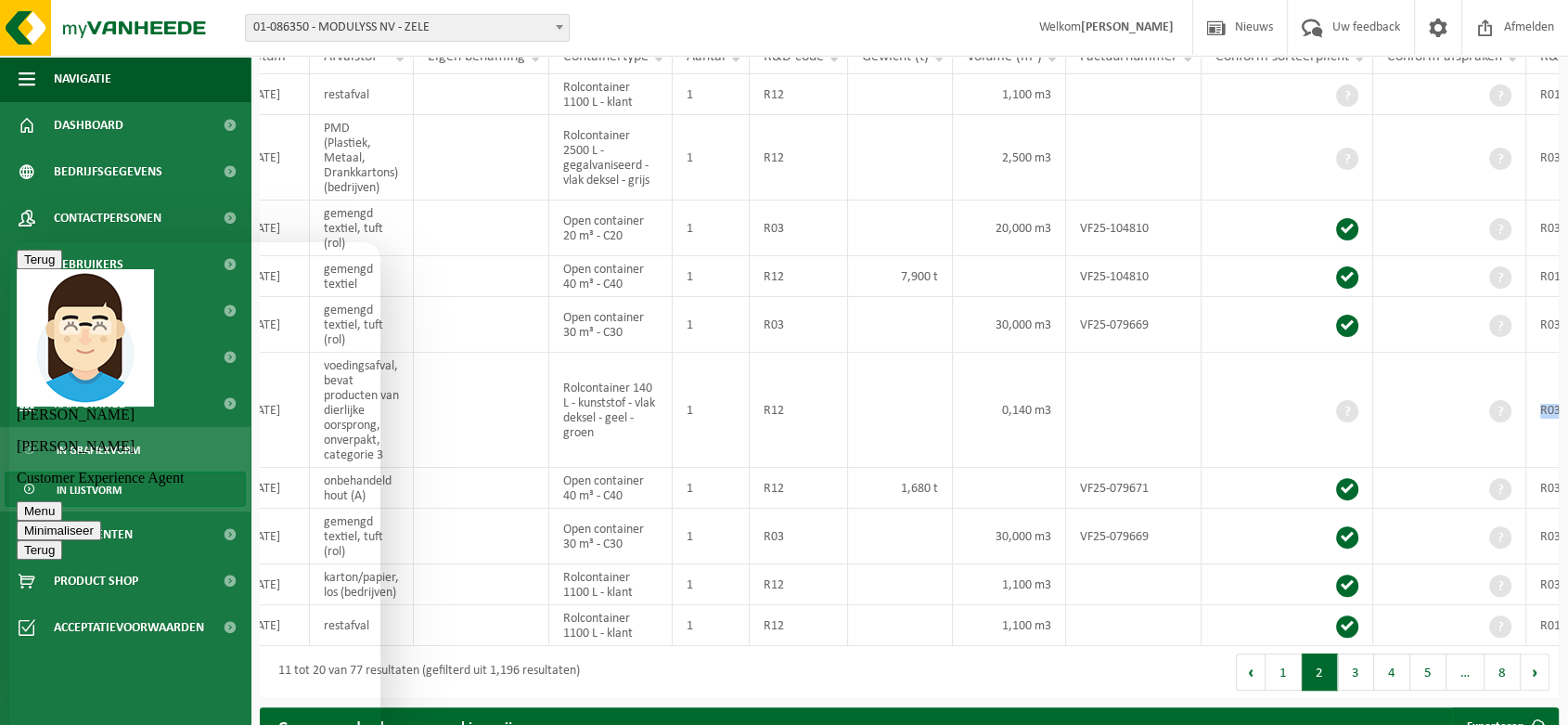
scroll to position [74, 0]
type textarea "OK. SUper. Txs"
